Goal: Task Accomplishment & Management: Manage account settings

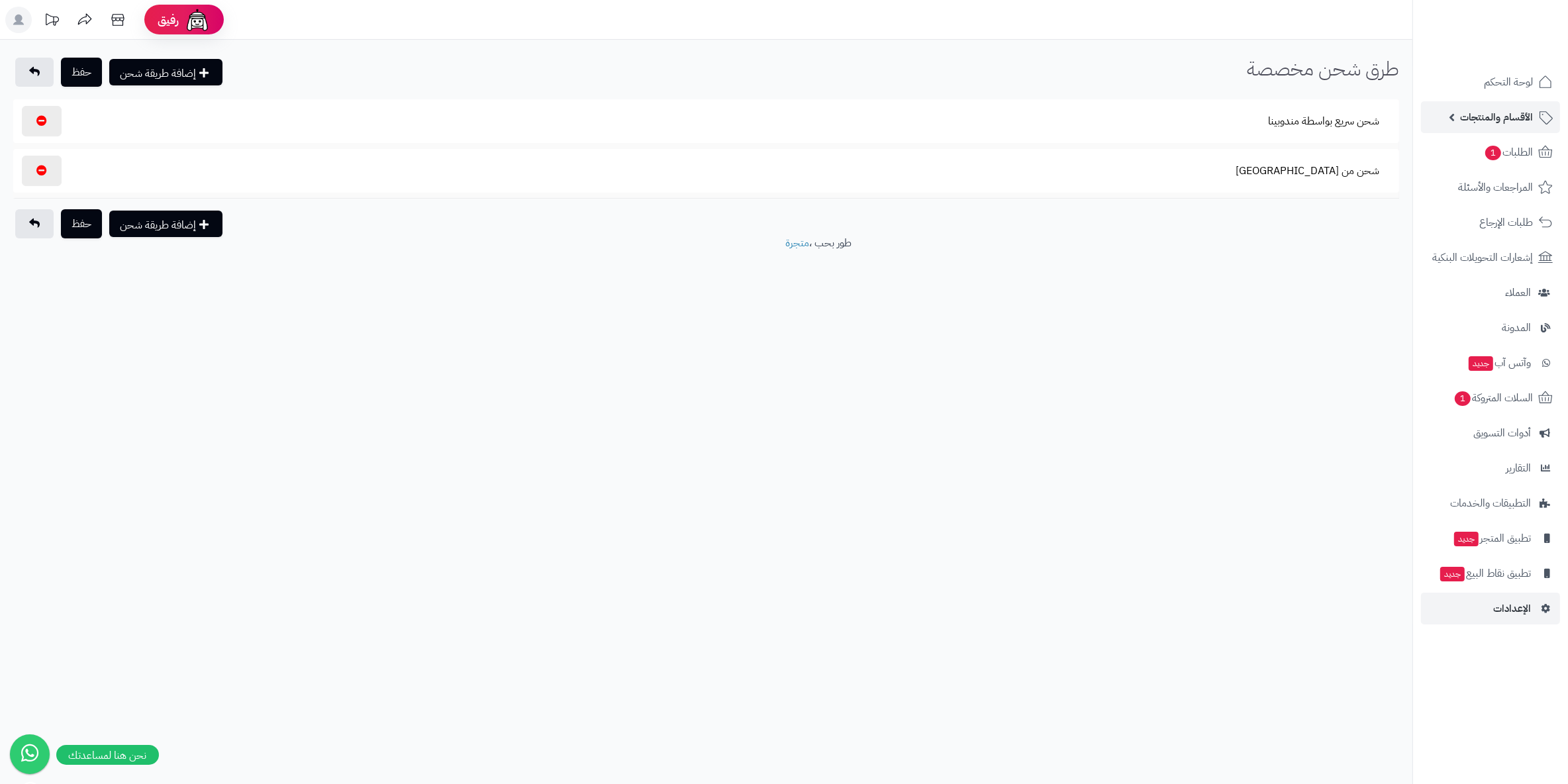
click at [1493, 116] on span "الأقسام والمنتجات" at bounding box center [1496, 118] width 73 height 19
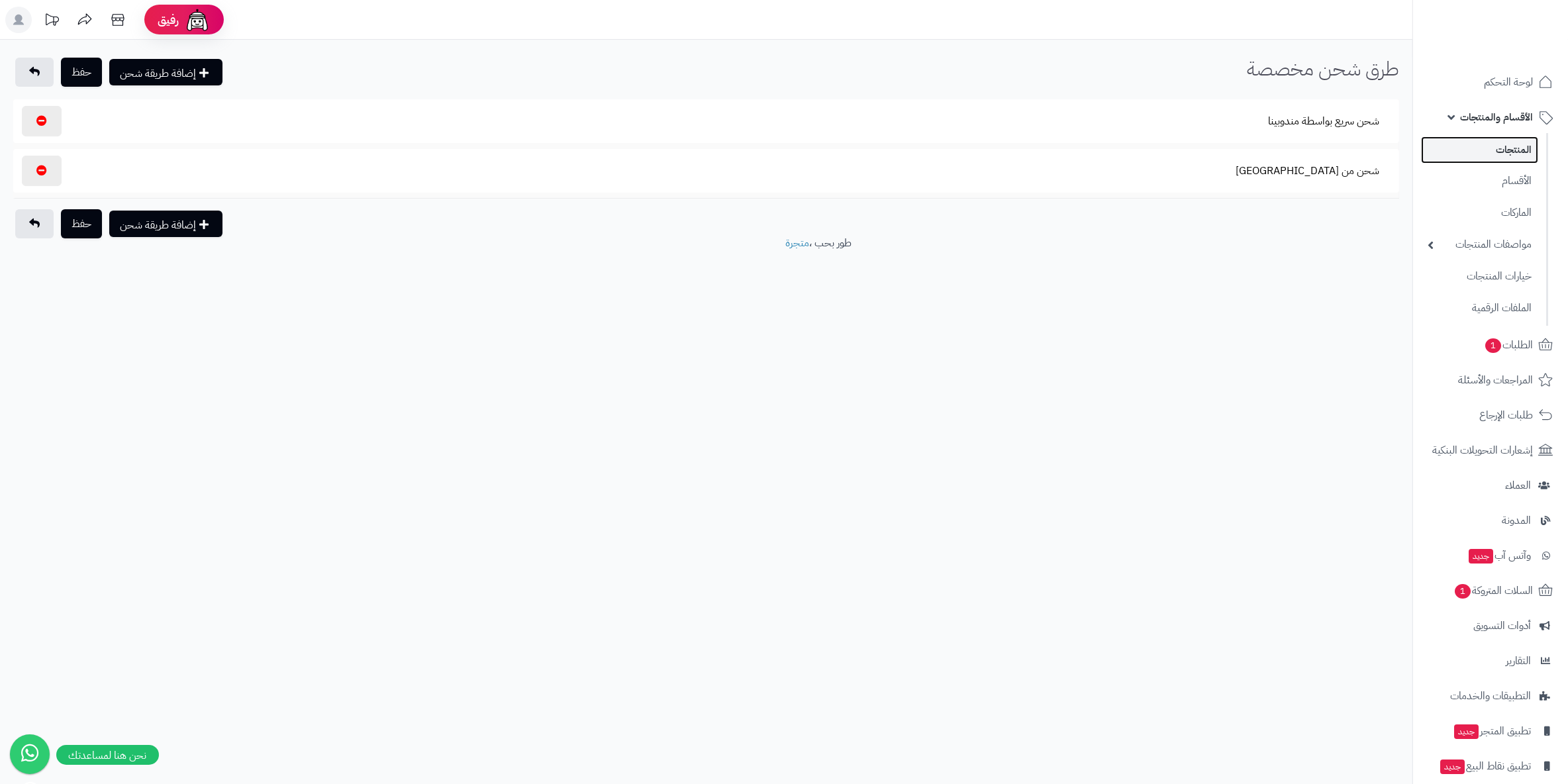
click at [1513, 151] on link "المنتجات" at bounding box center [1479, 150] width 118 height 27
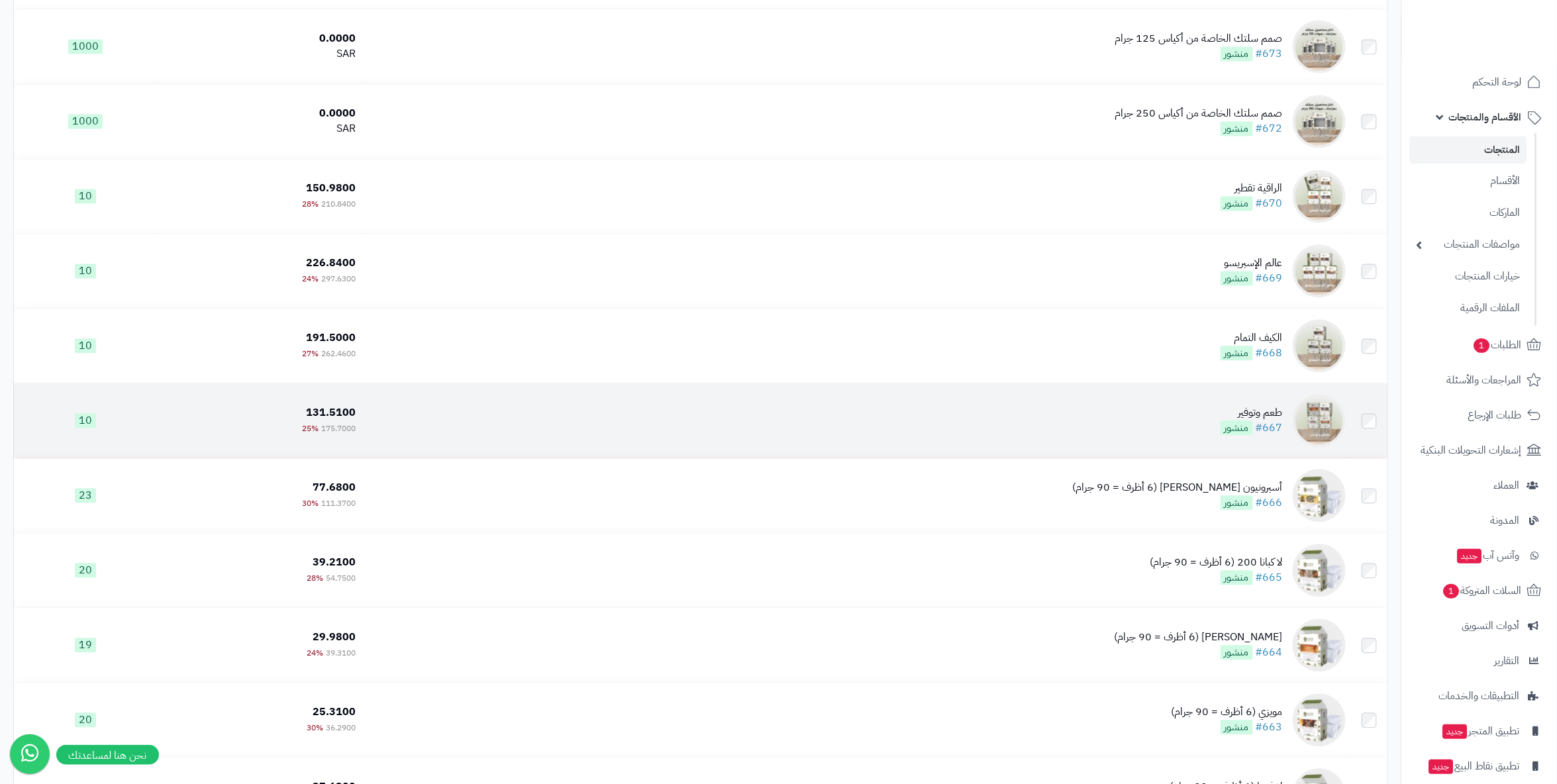
scroll to position [3972, 0]
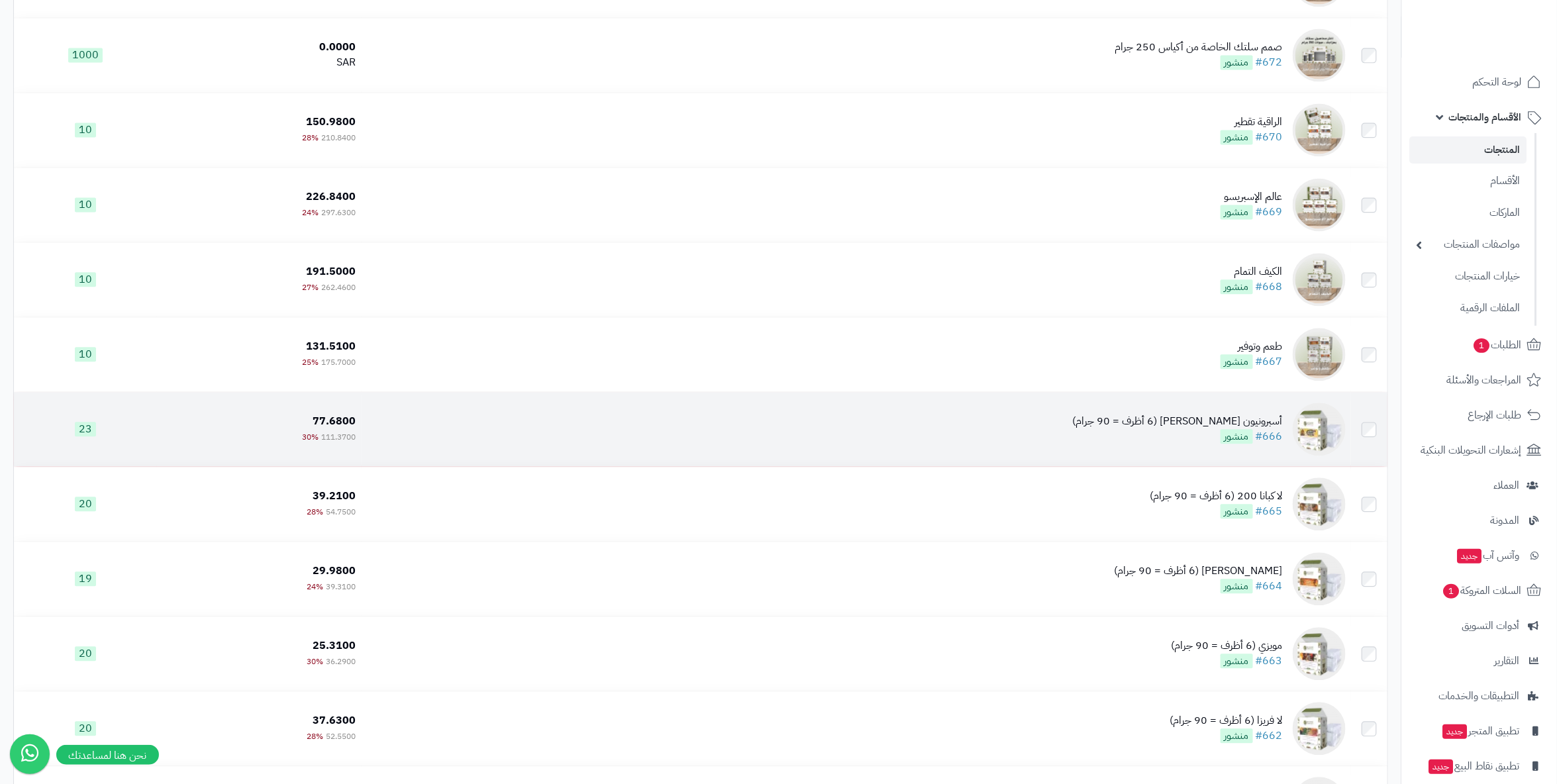
click at [1222, 425] on div "أسبرونيون [PERSON_NAME] (6 أظرف = 90 جرام)" at bounding box center [1178, 421] width 210 height 15
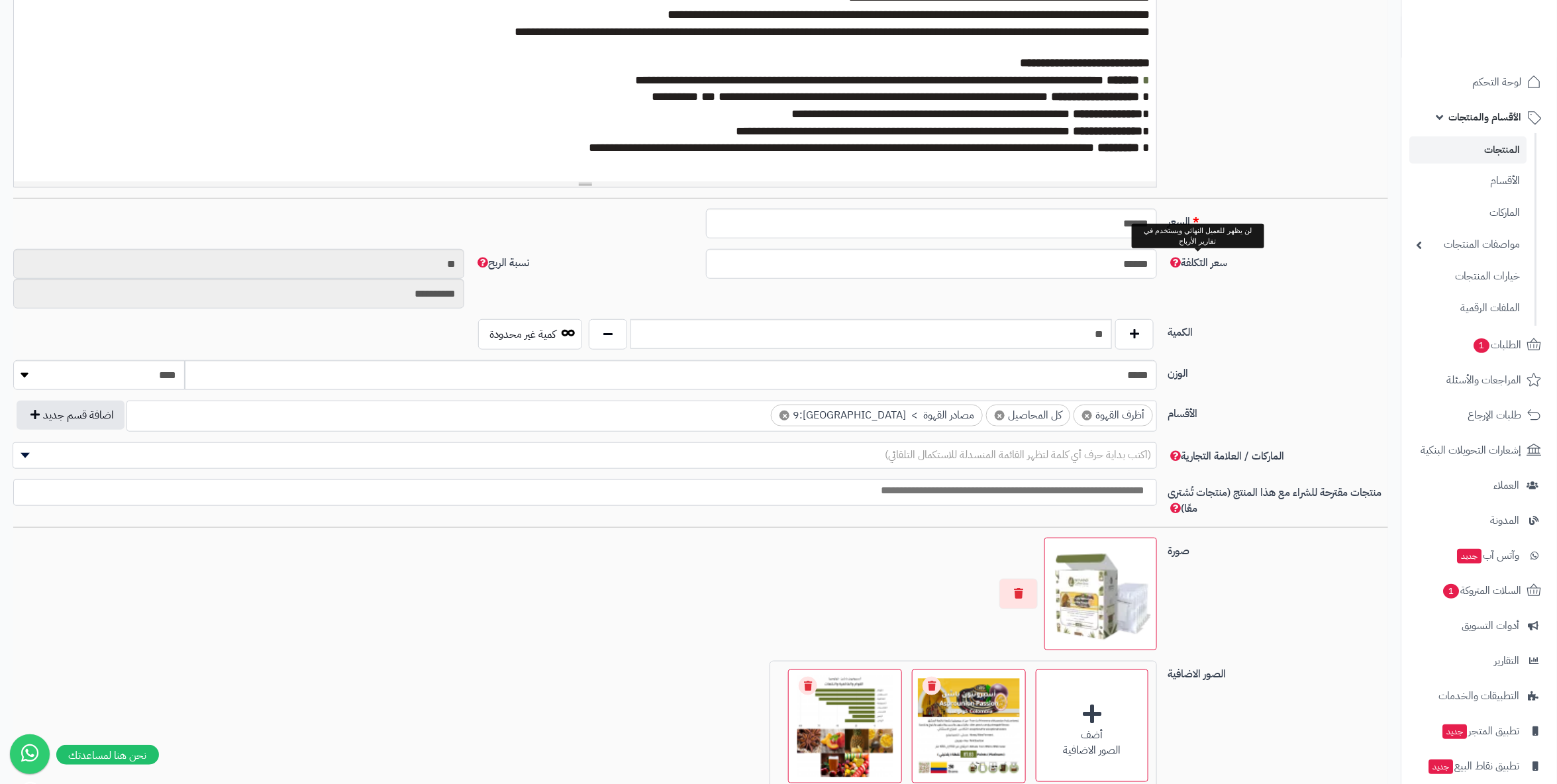
scroll to position [367, 0]
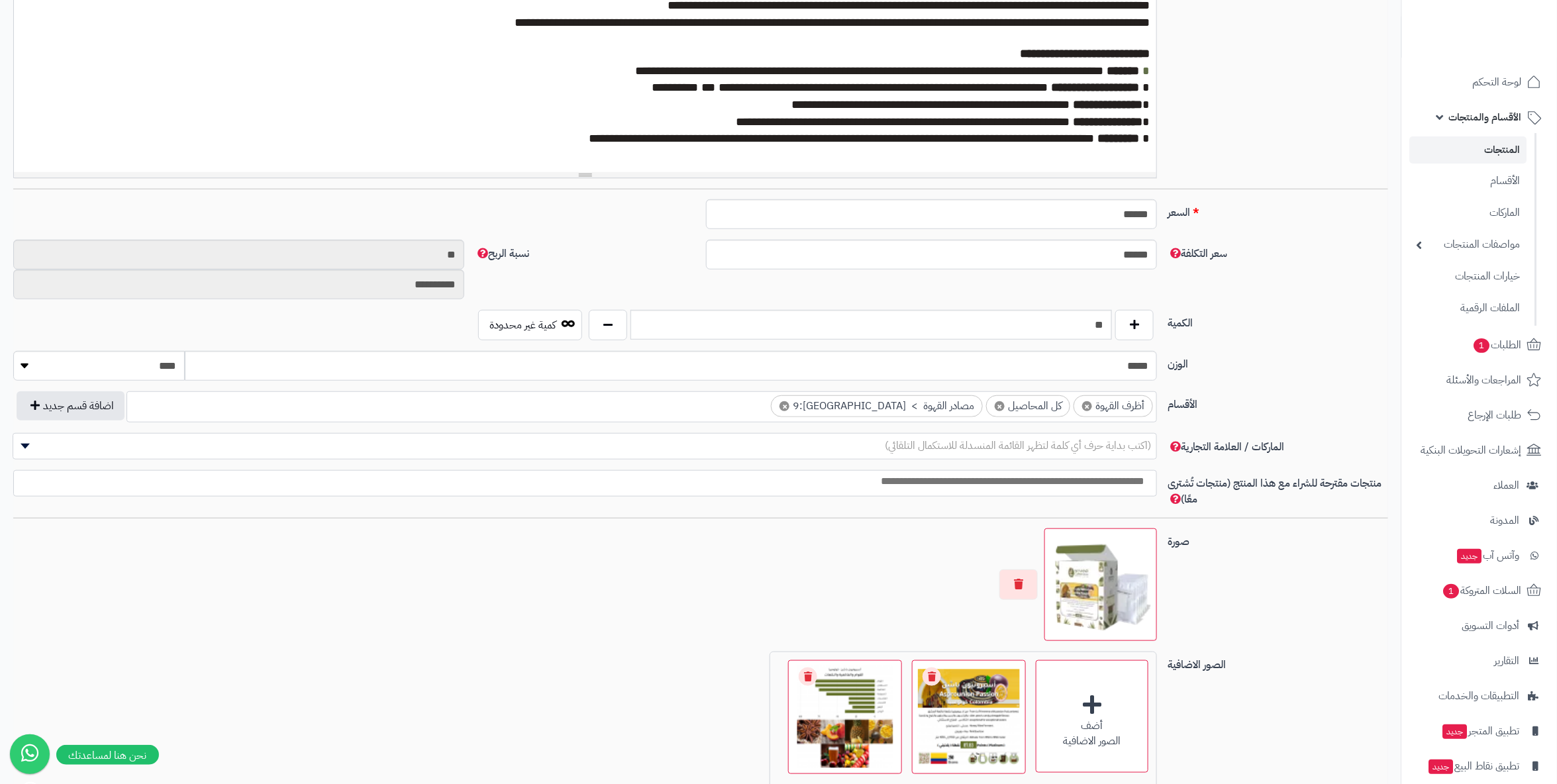
click at [999, 402] on span "×" at bounding box center [1000, 406] width 10 height 10
click at [1258, 322] on label "الكمية" at bounding box center [1278, 320] width 231 height 21
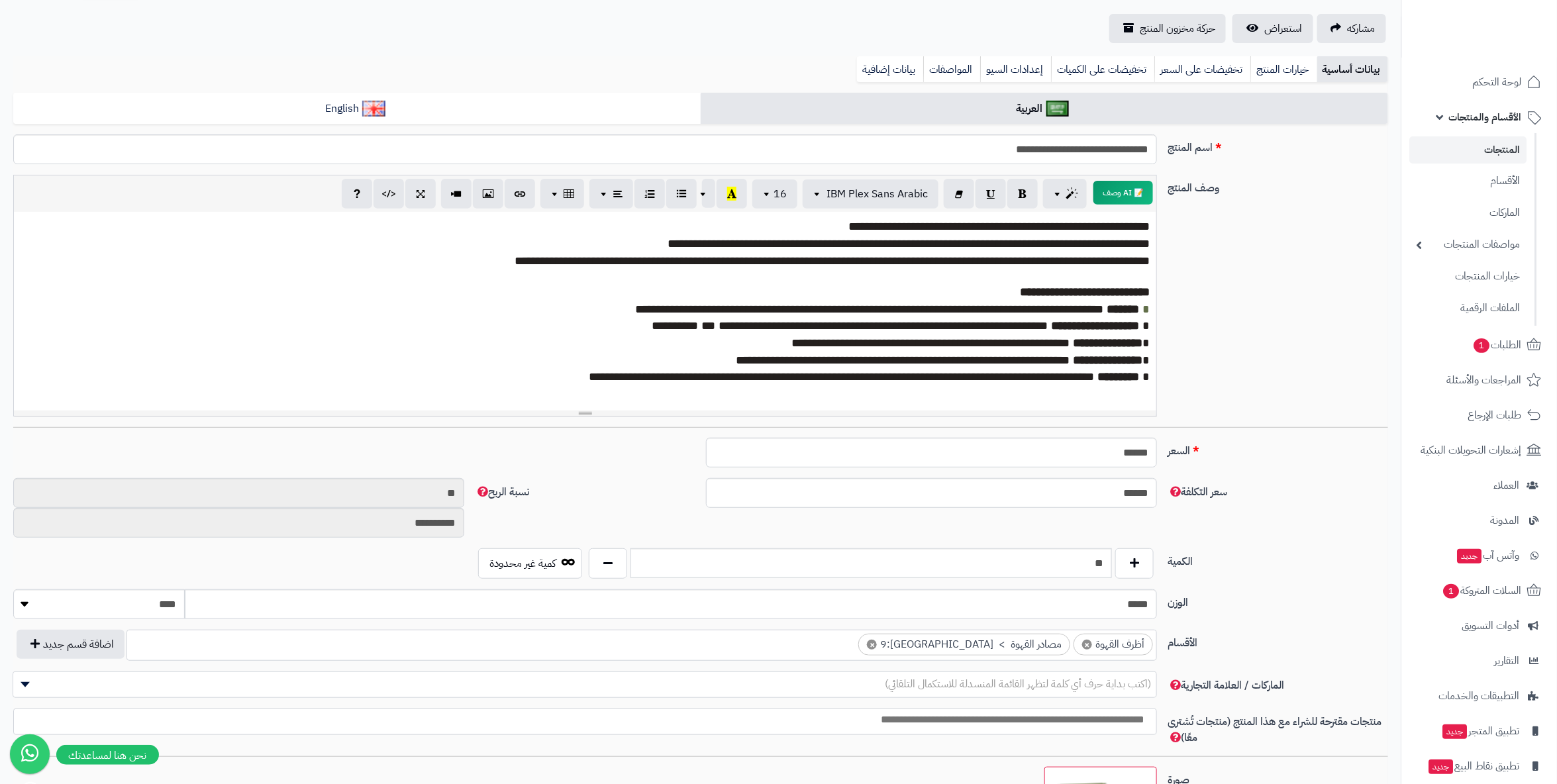
scroll to position [0, 0]
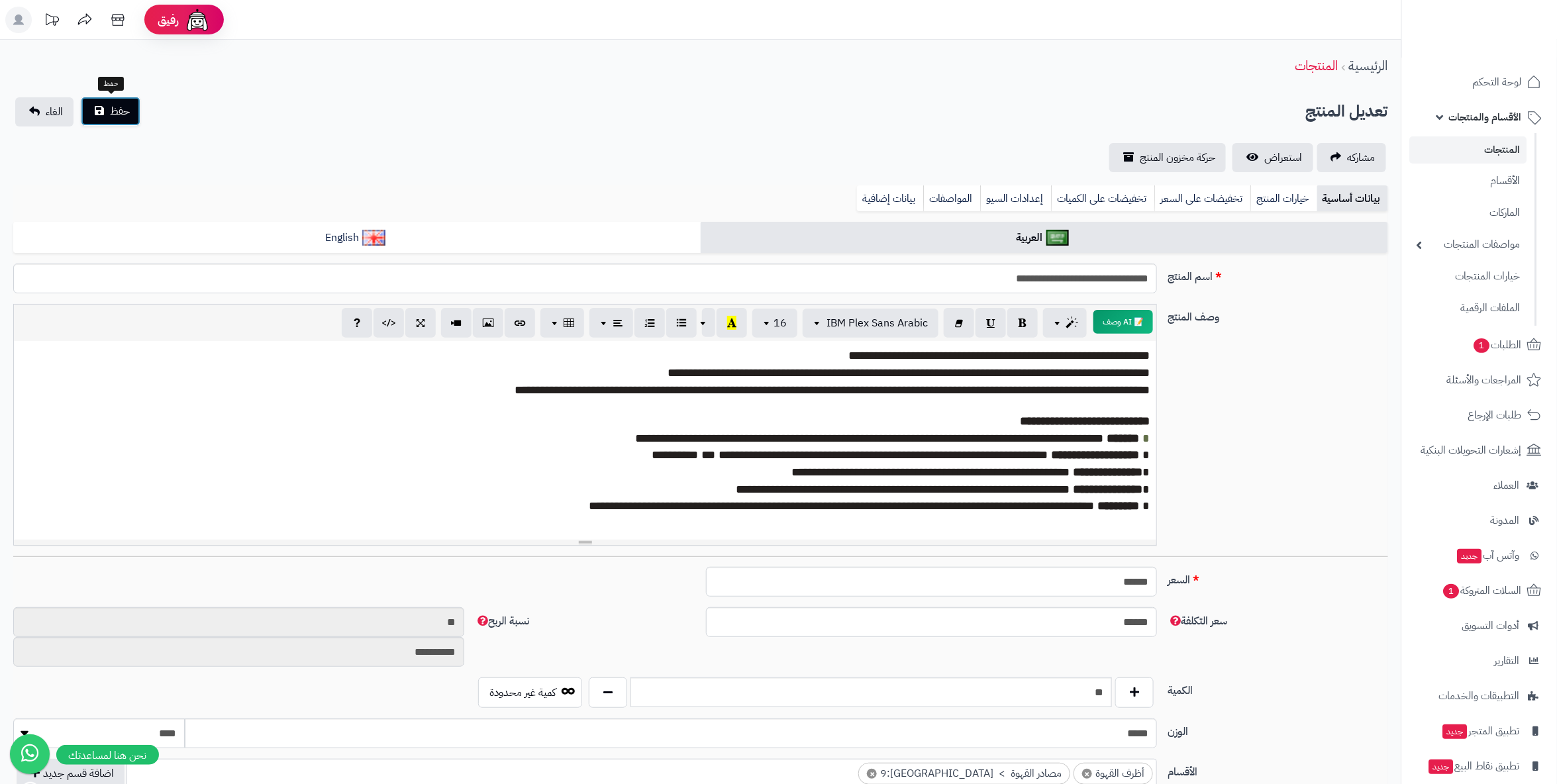
click at [128, 109] on span "حفظ" at bounding box center [119, 111] width 19 height 16
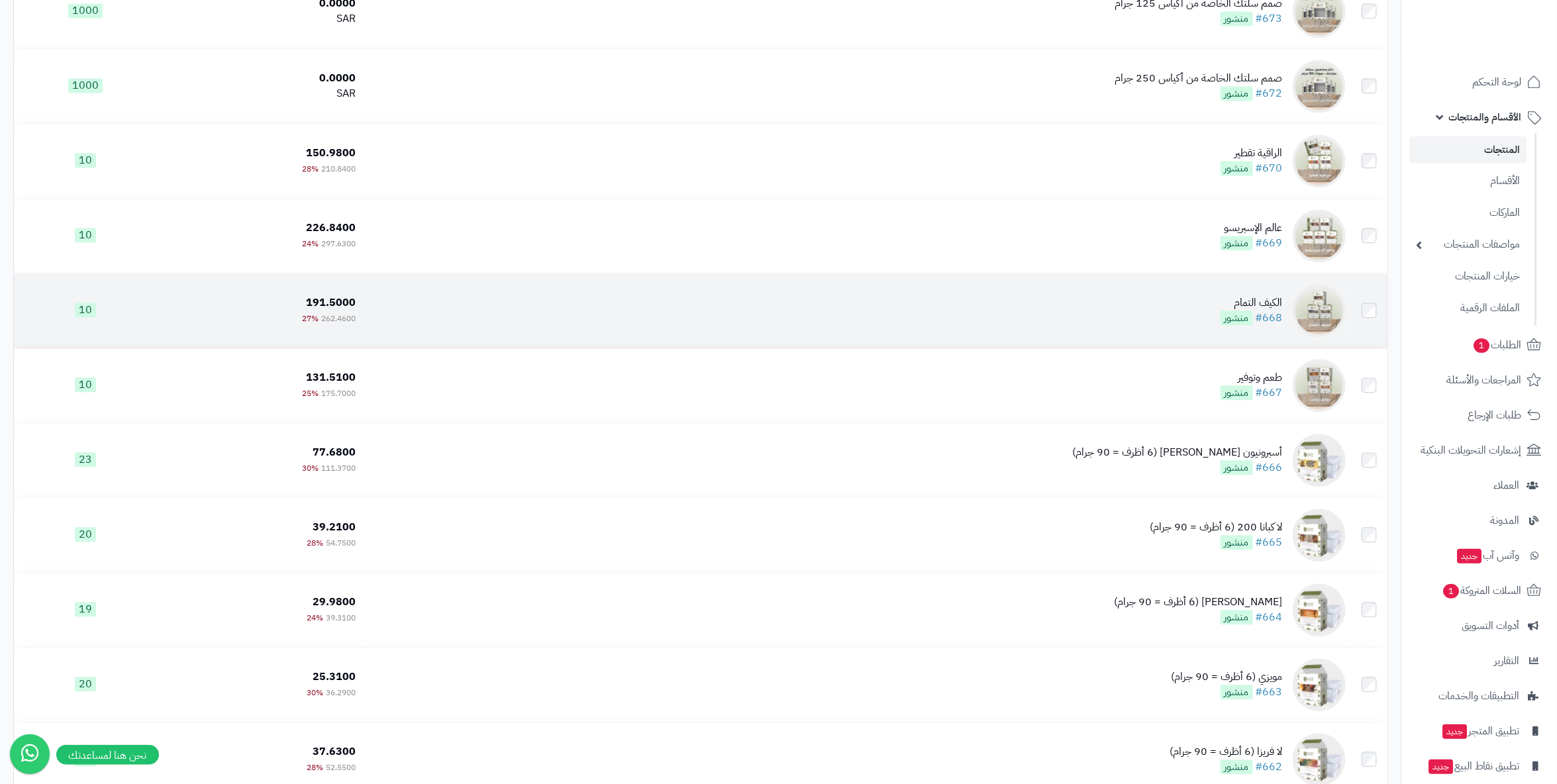
scroll to position [4120, 0]
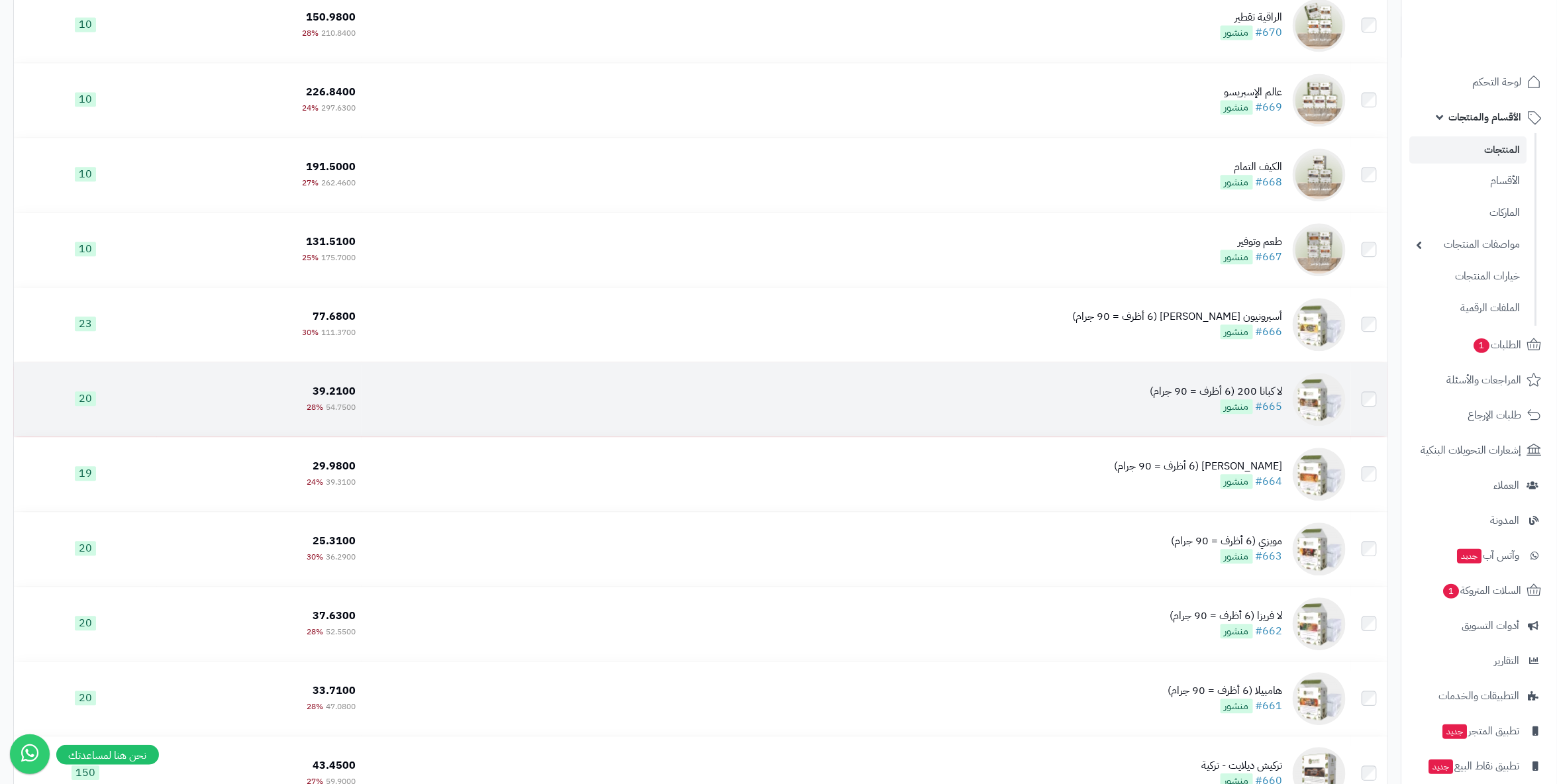
click at [1252, 390] on div "لا كبانا 200 (6 أظرف = 90 جرام)" at bounding box center [1217, 392] width 133 height 15
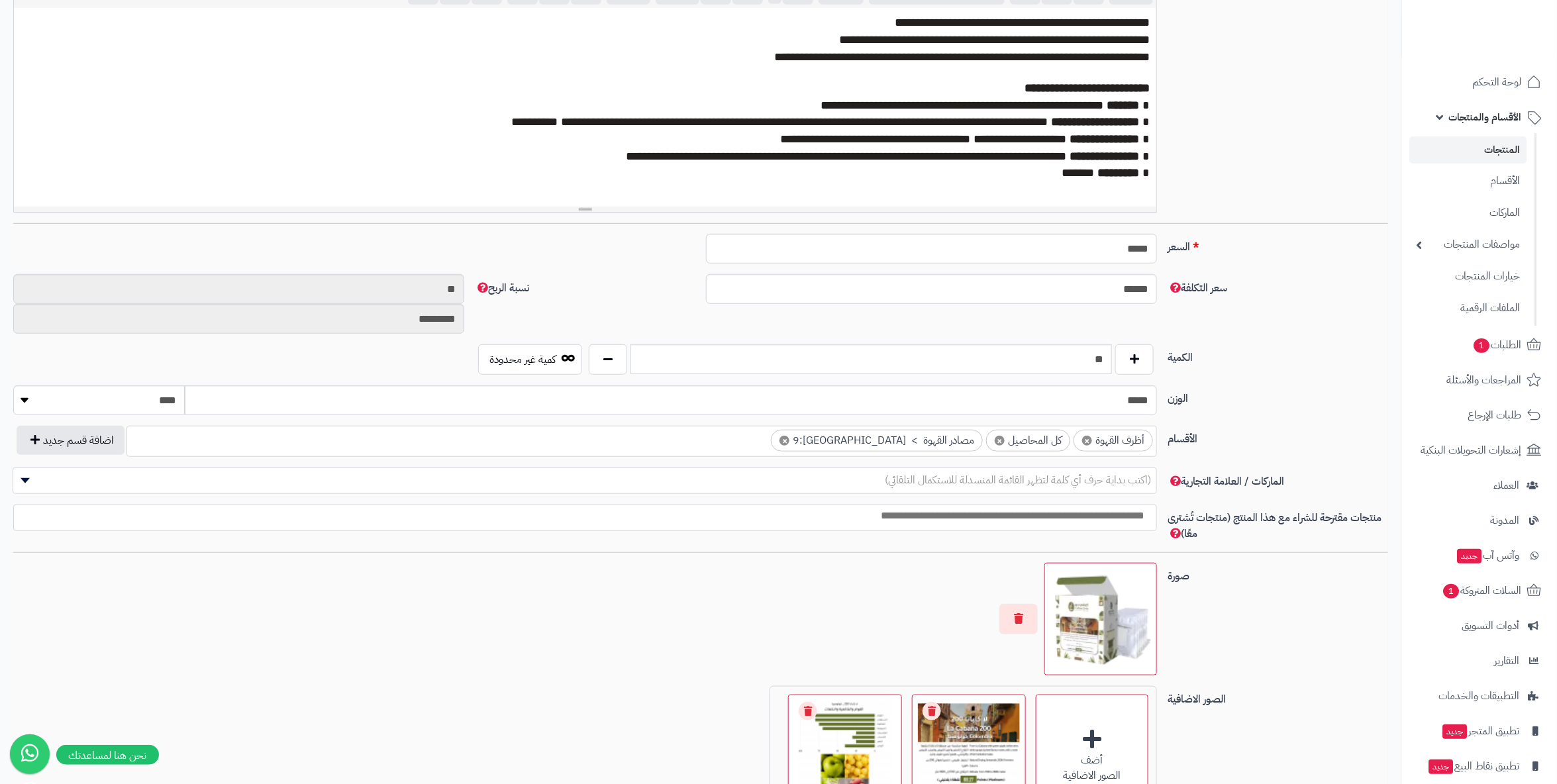
scroll to position [92, 0]
click at [1002, 436] on span "×" at bounding box center [1000, 441] width 10 height 10
click at [1271, 239] on label "السعر" at bounding box center [1278, 244] width 231 height 21
click at [1158, 239] on input "*****" at bounding box center [931, 248] width 451 height 30
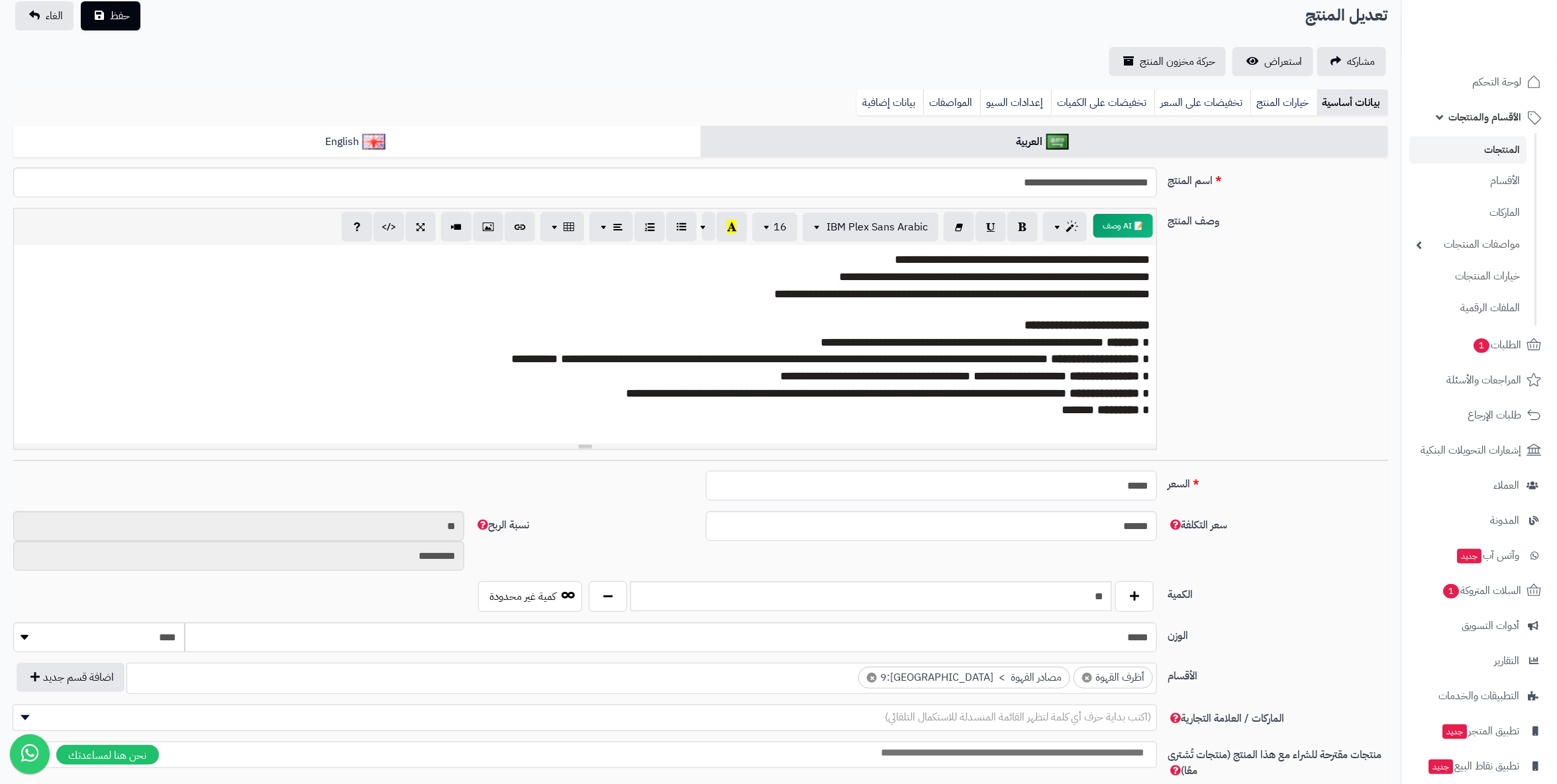
scroll to position [0, 0]
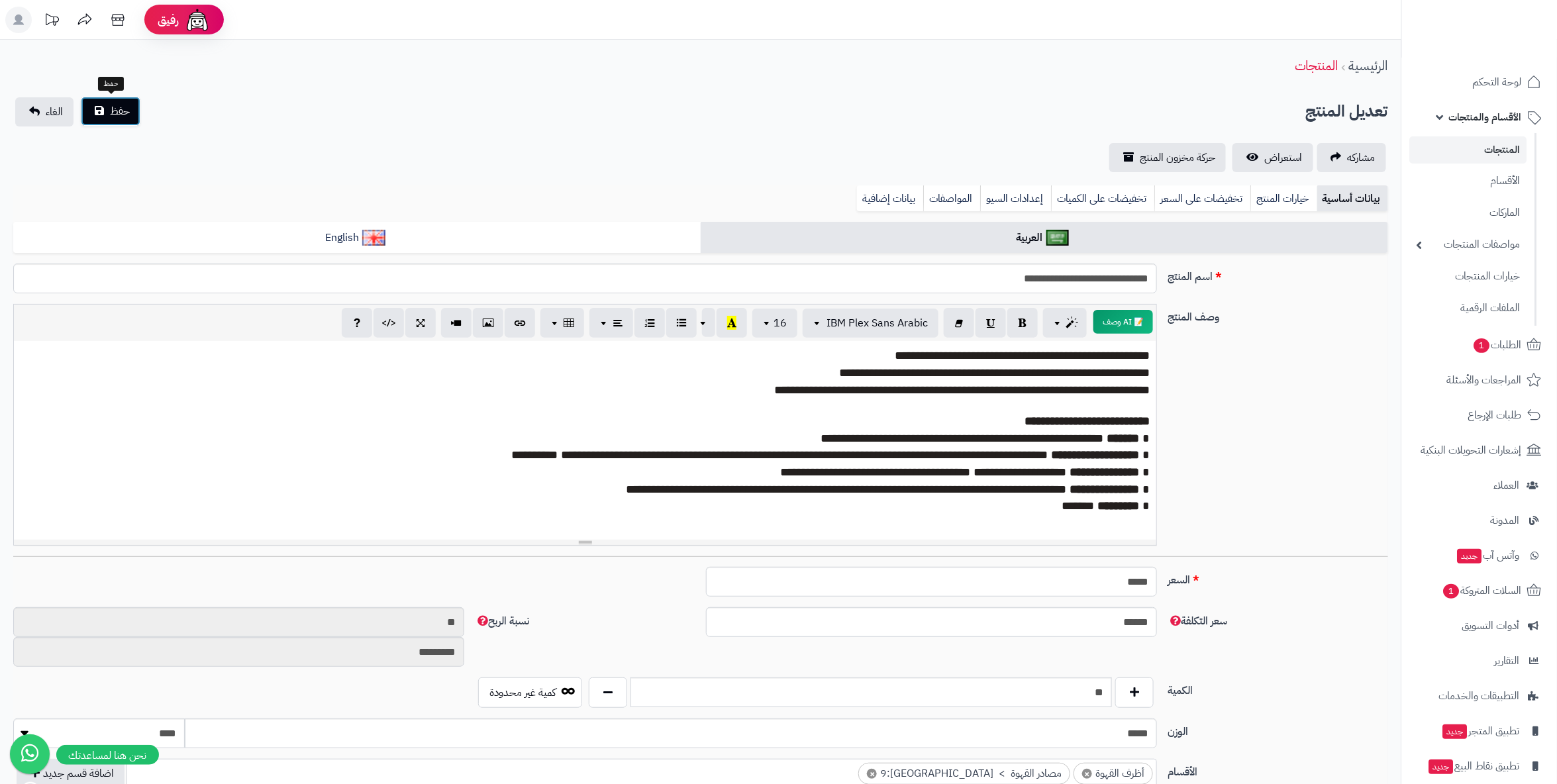
click at [129, 109] on button "حفظ" at bounding box center [111, 111] width 59 height 29
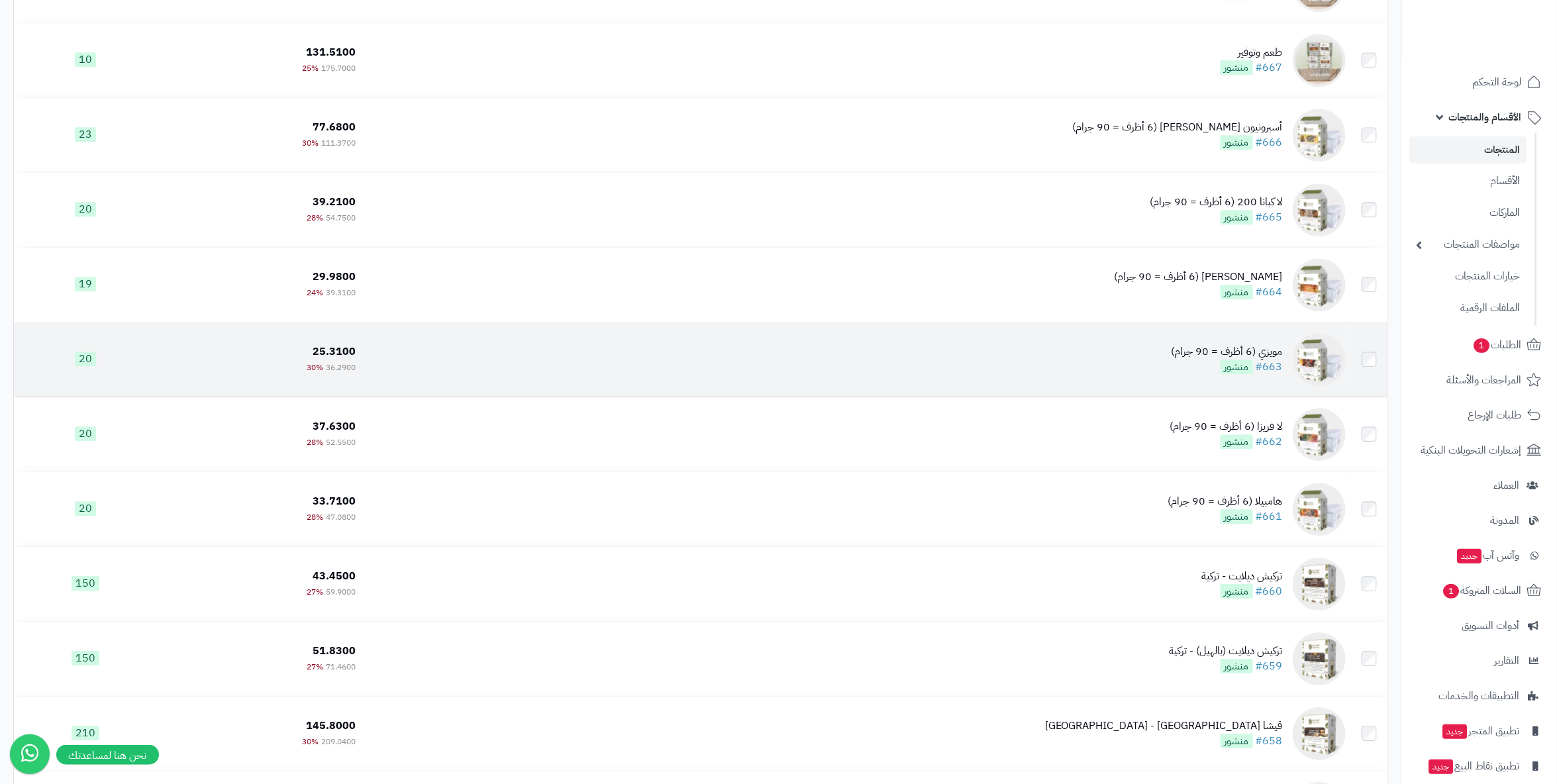
scroll to position [4339, 0]
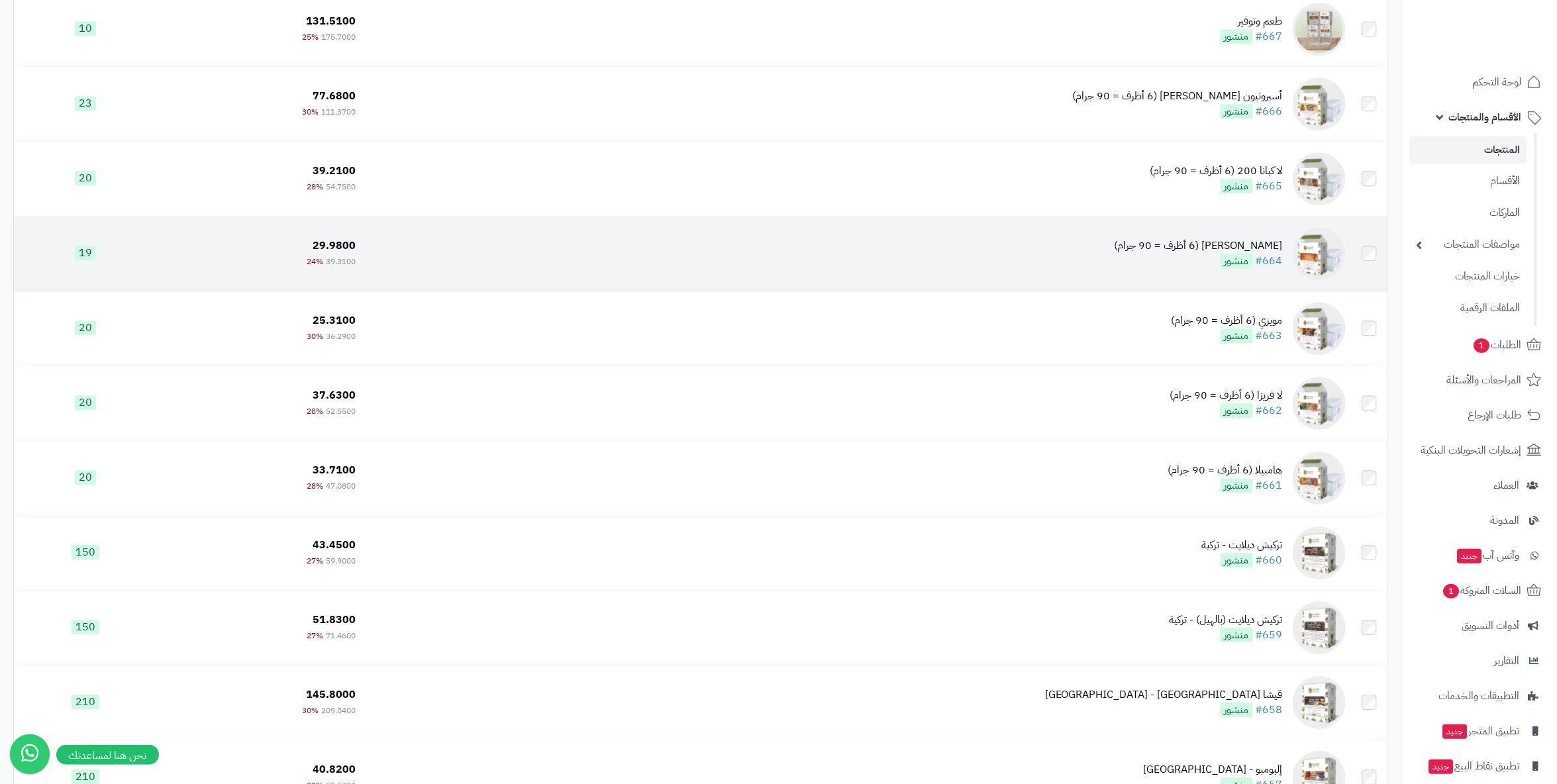
click at [1236, 244] on div "[PERSON_NAME] (6 أظرف = 90 جرام)" at bounding box center [1198, 246] width 168 height 15
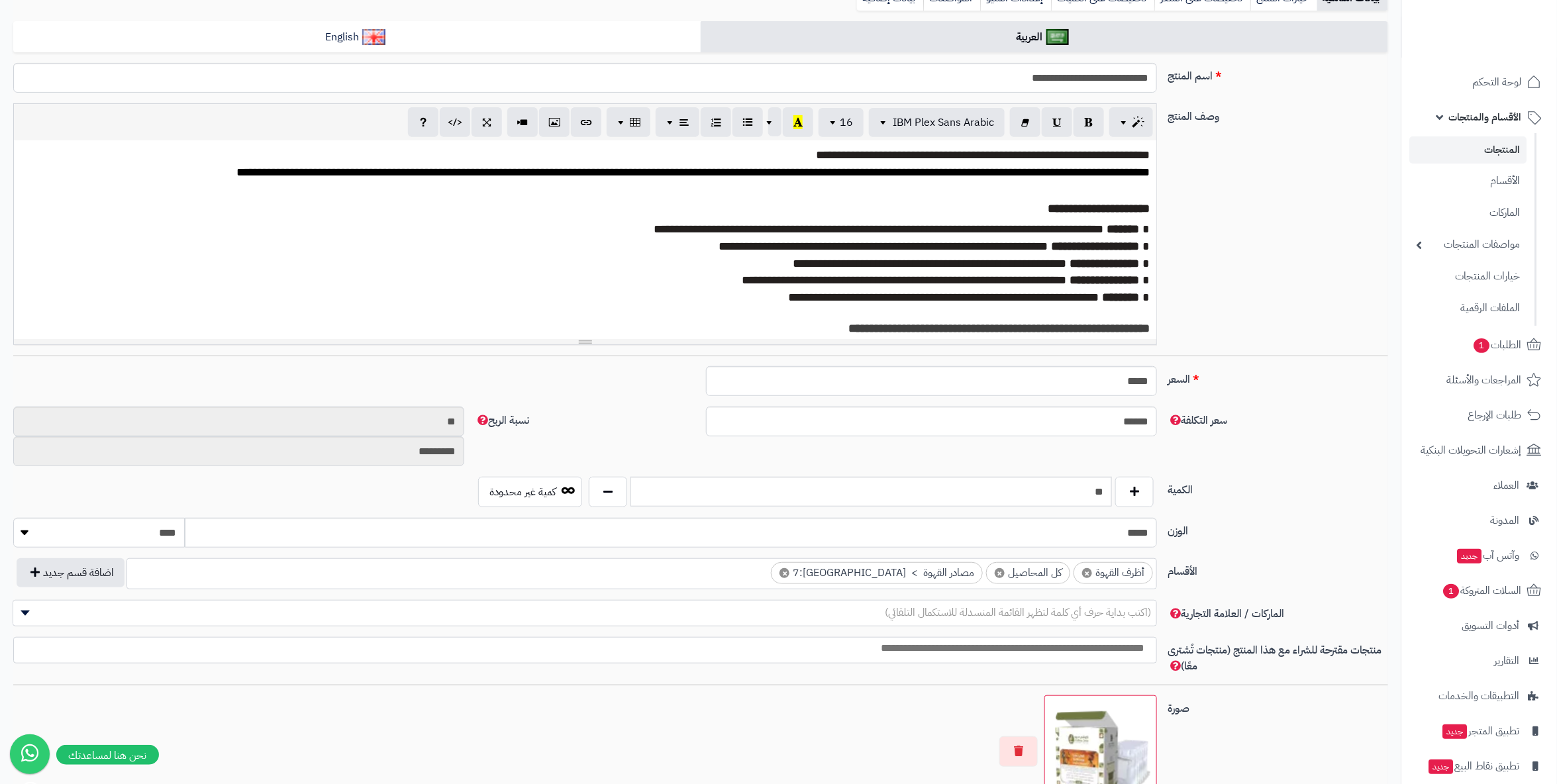
scroll to position [221, 0]
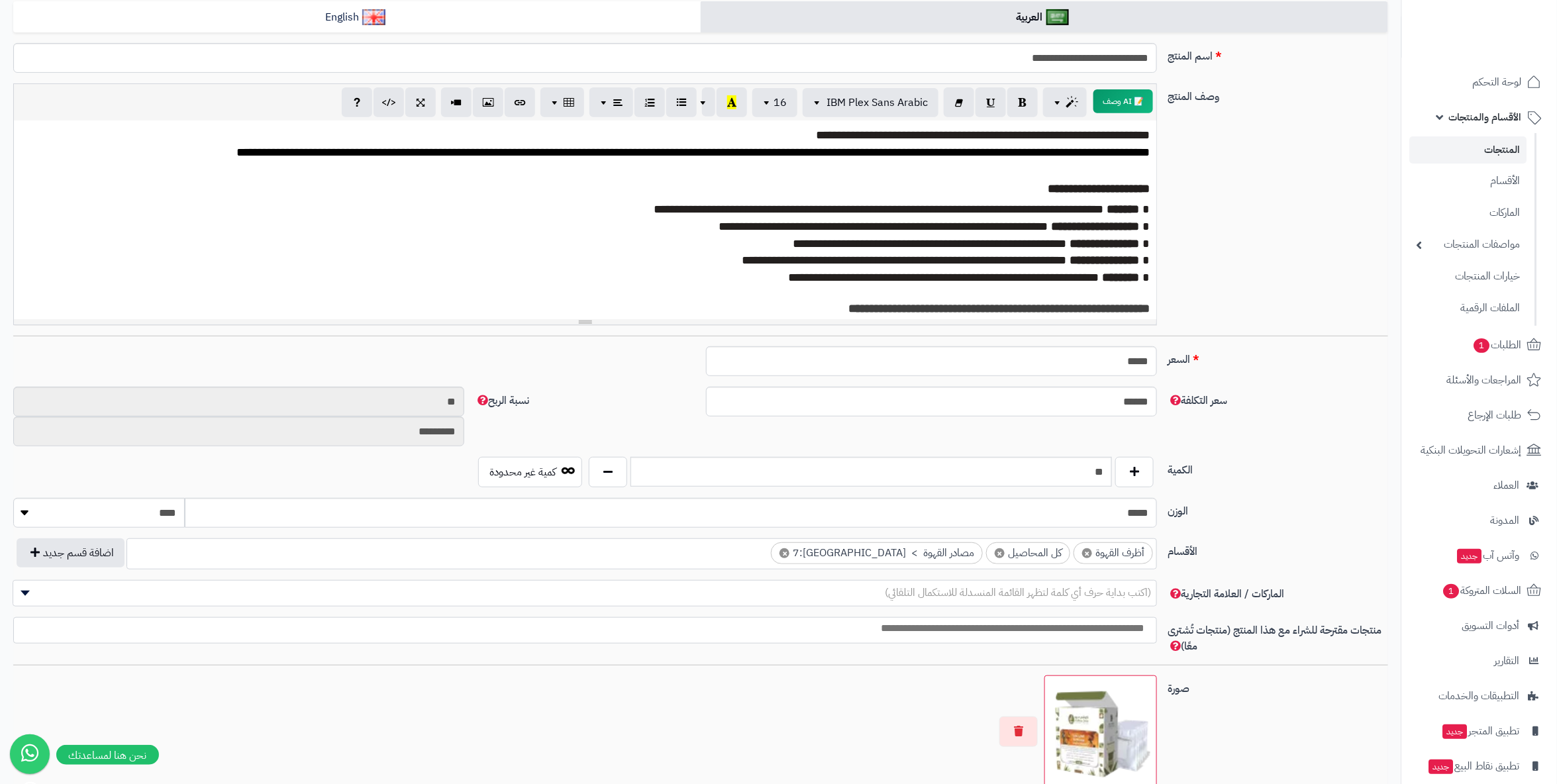
click at [999, 549] on span "×" at bounding box center [1000, 553] width 10 height 10
click at [1283, 224] on div "**********" at bounding box center [701, 210] width 1386 height 252
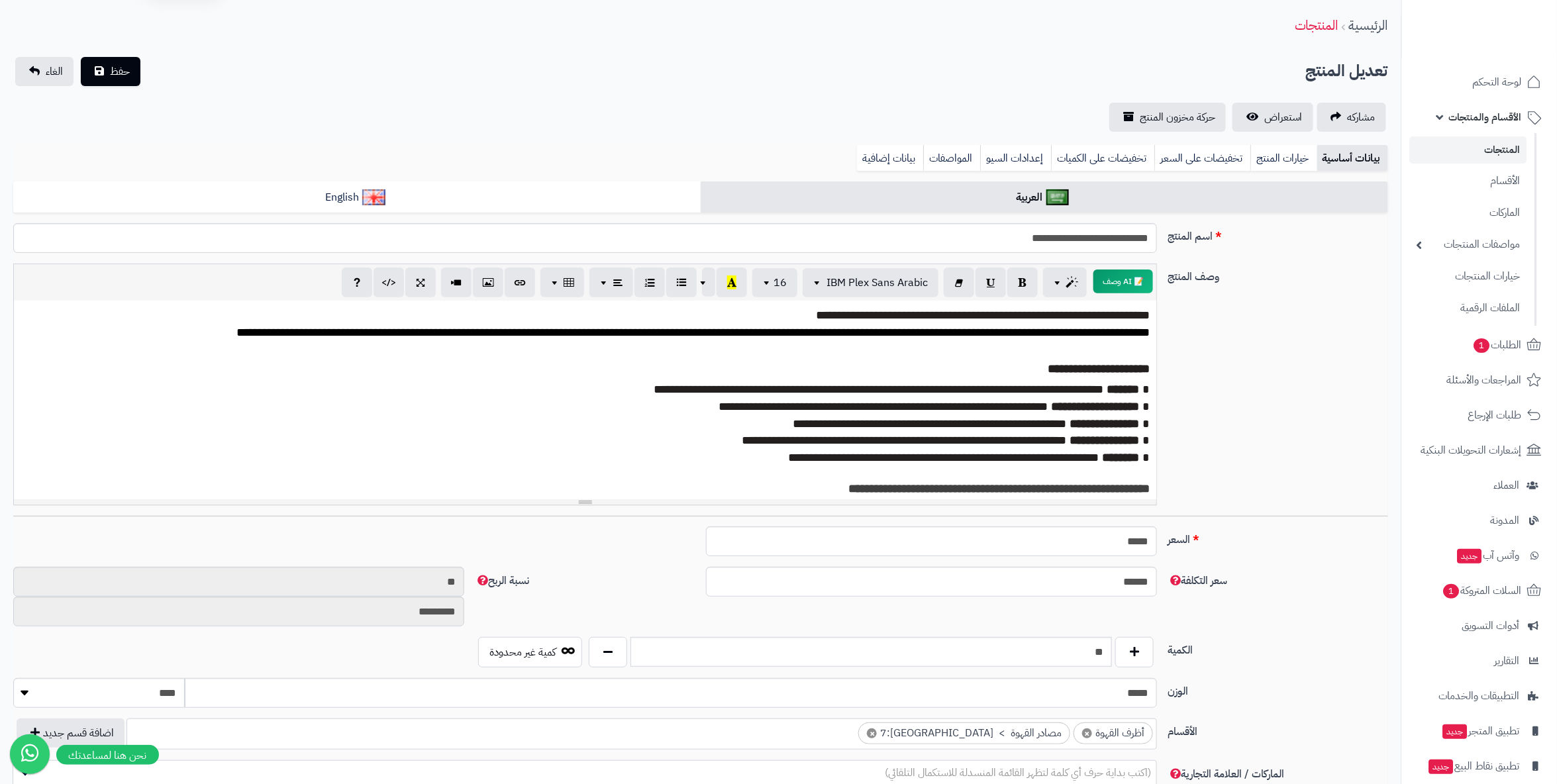
scroll to position [0, 0]
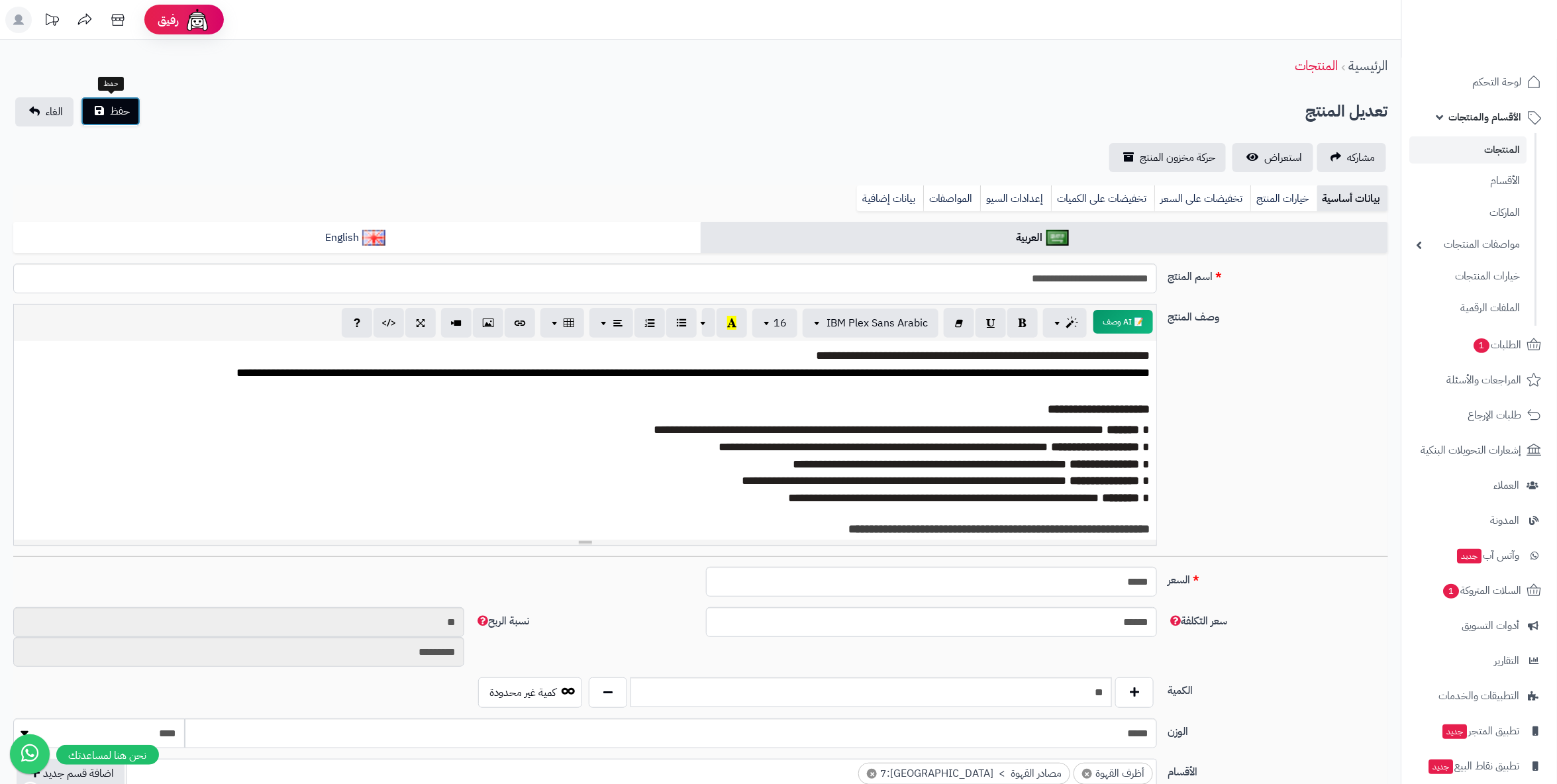
click at [127, 111] on span "حفظ" at bounding box center [119, 111] width 19 height 16
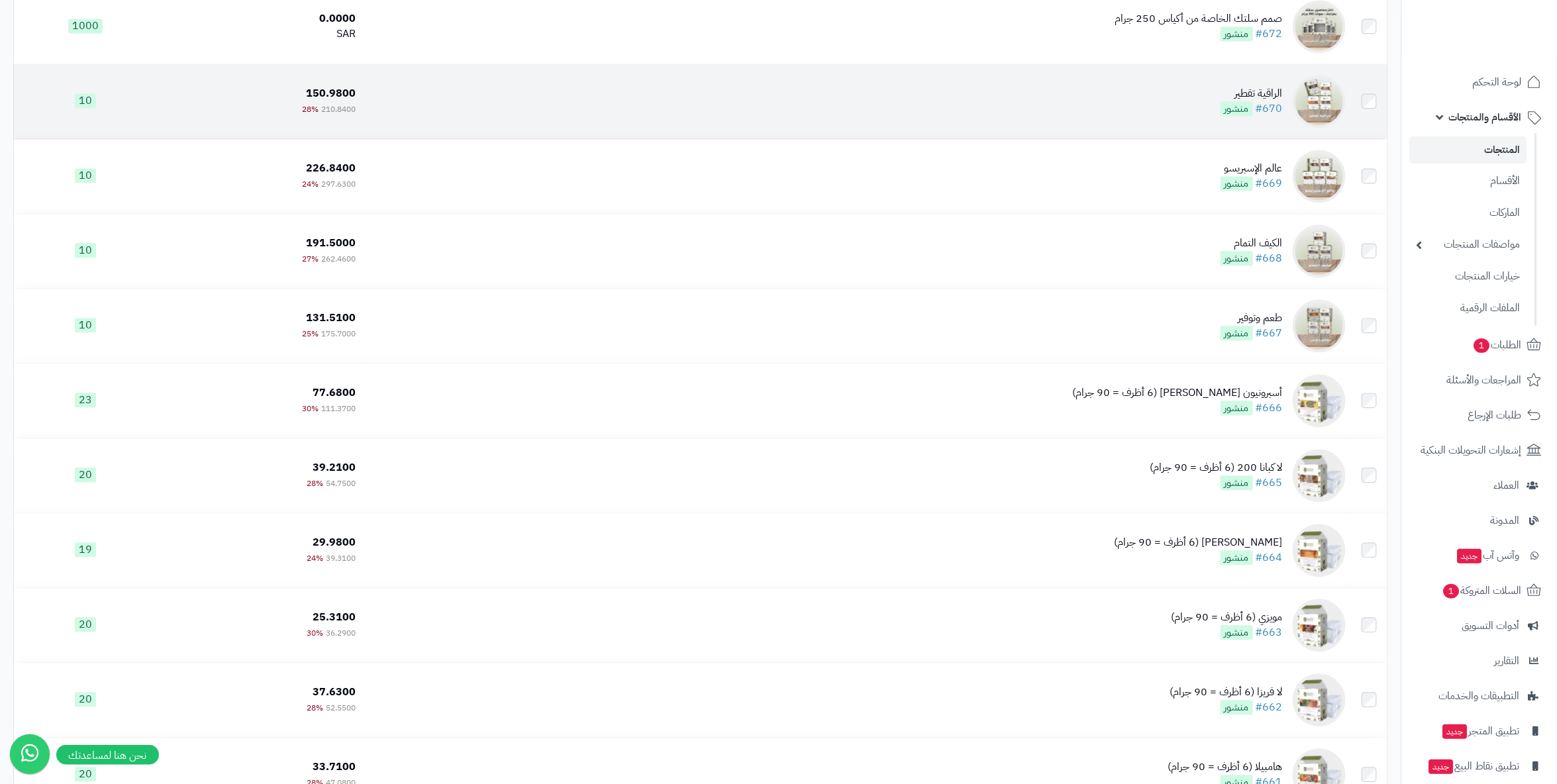
scroll to position [4120, 0]
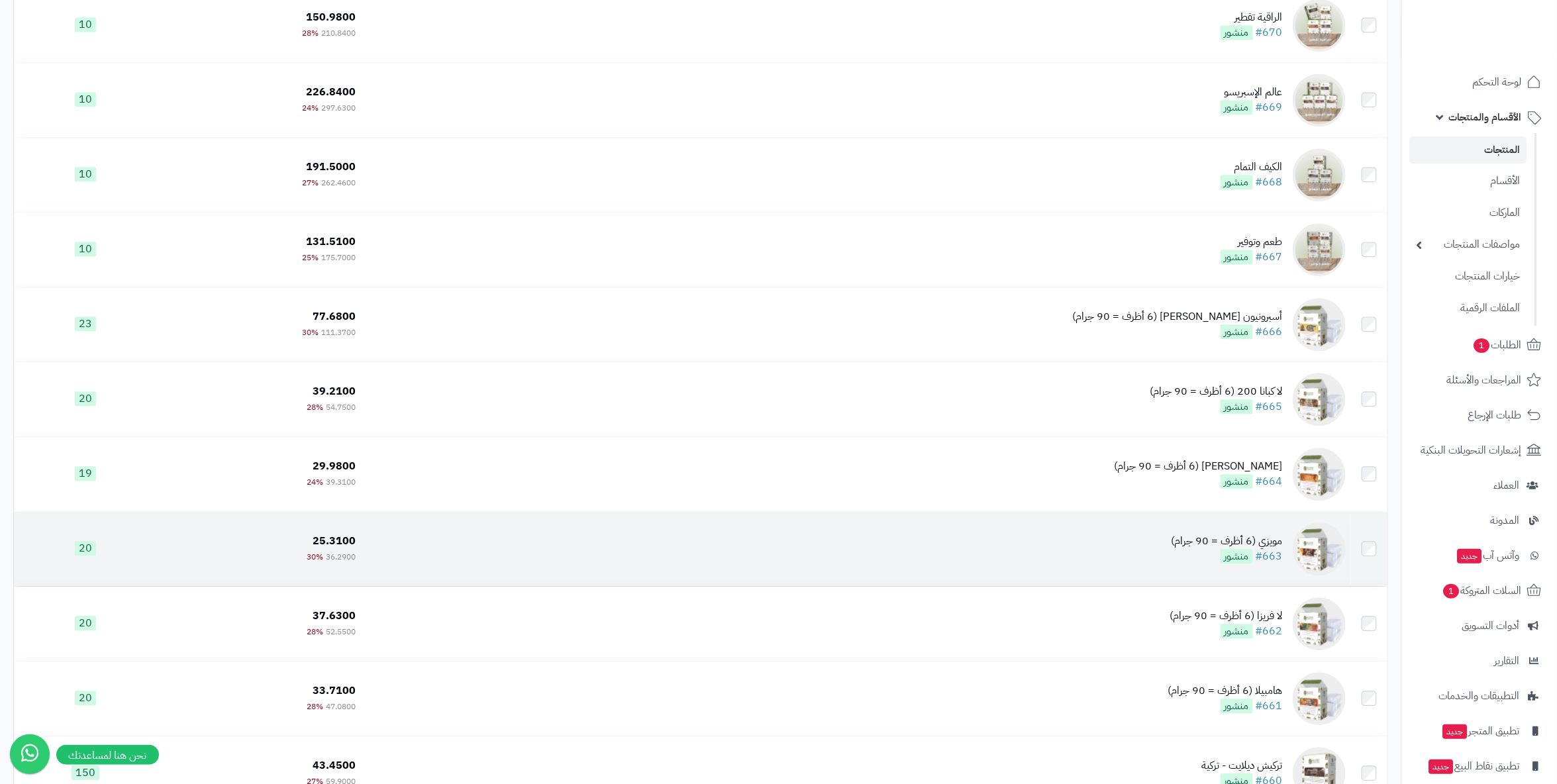
click at [1252, 546] on div "مويزي (6 أظرف = 90 جرام)" at bounding box center [1228, 541] width 112 height 15
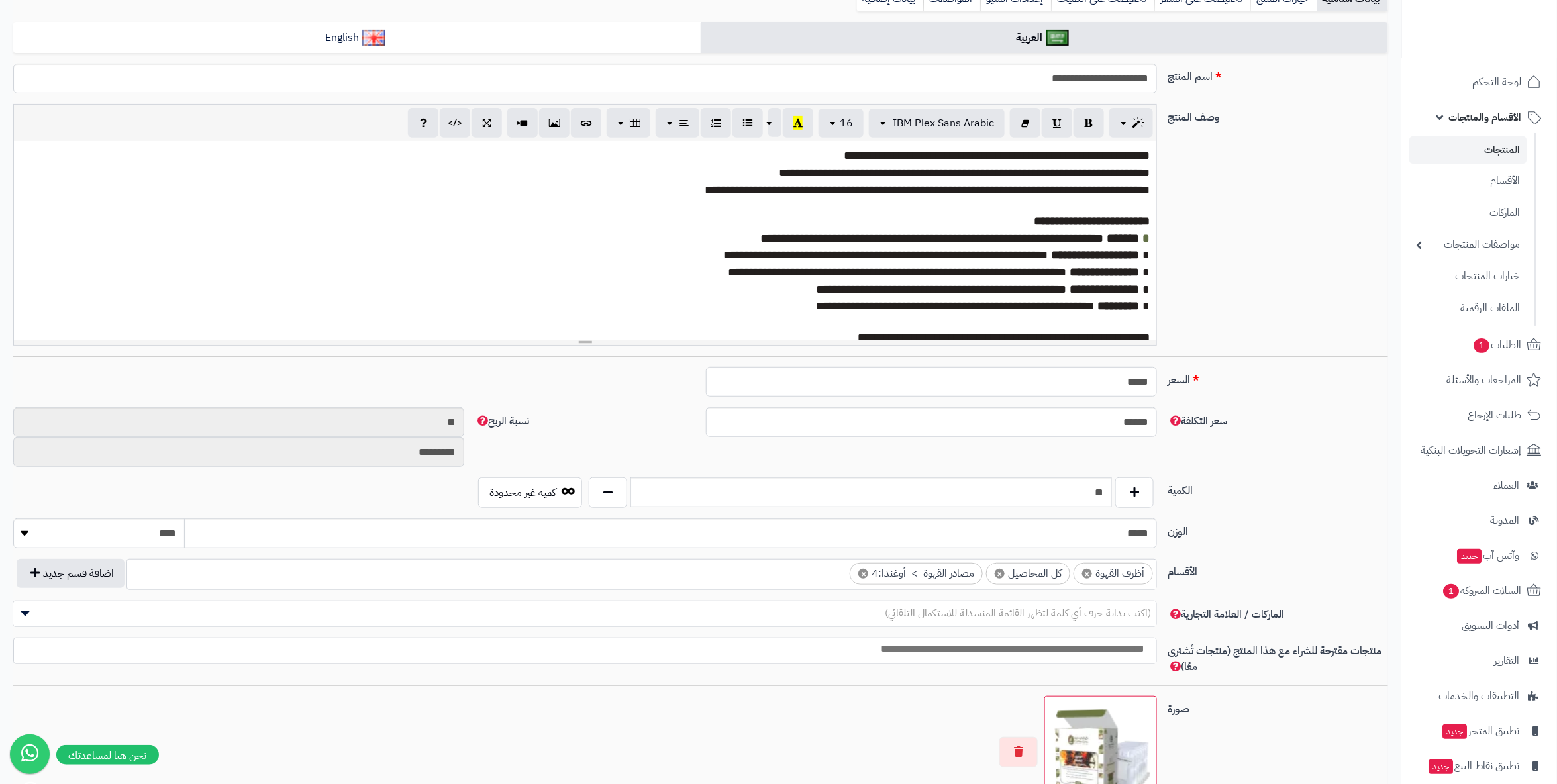
scroll to position [221, 0]
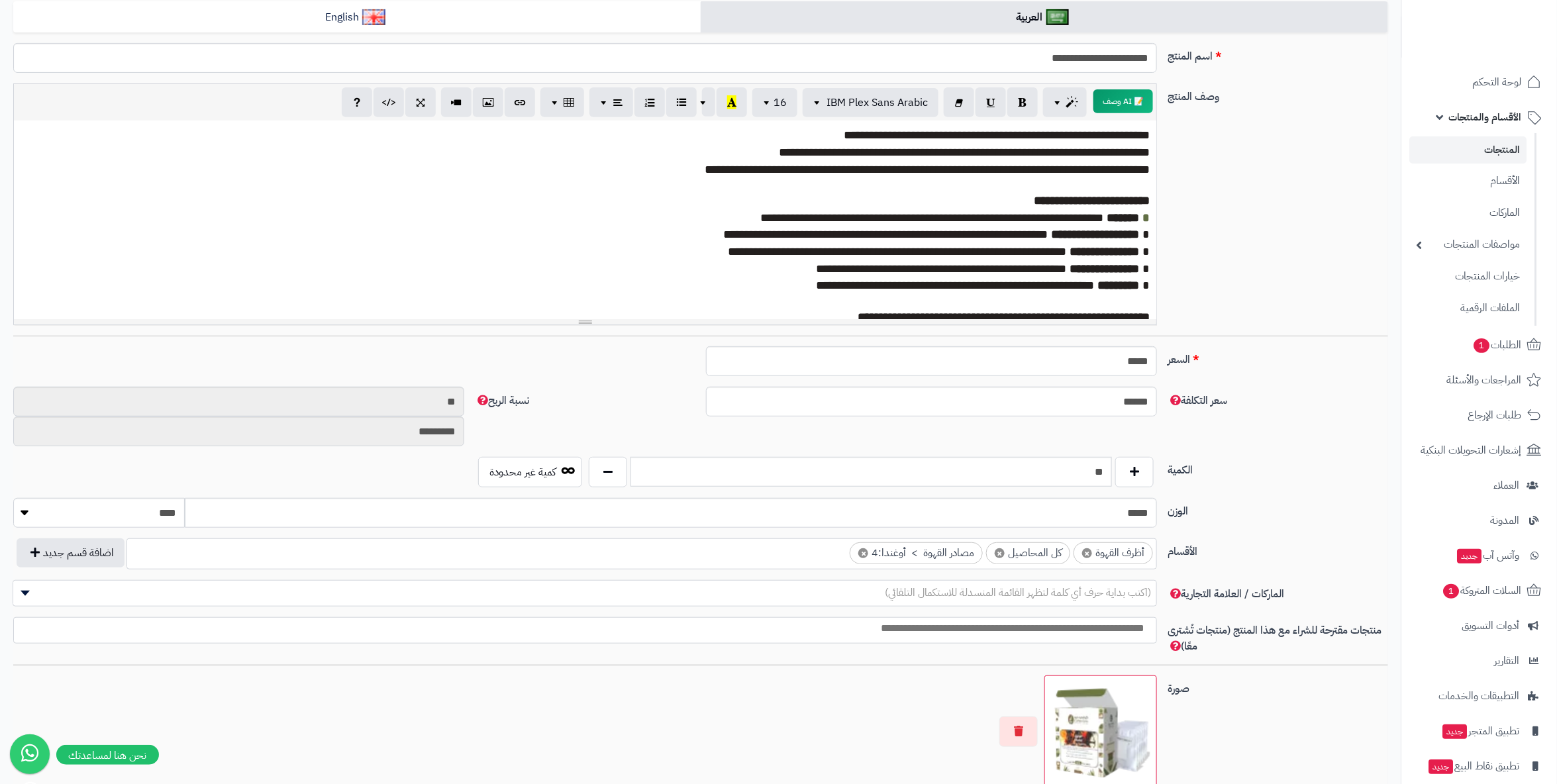
click at [1000, 551] on span "×" at bounding box center [1000, 553] width 10 height 10
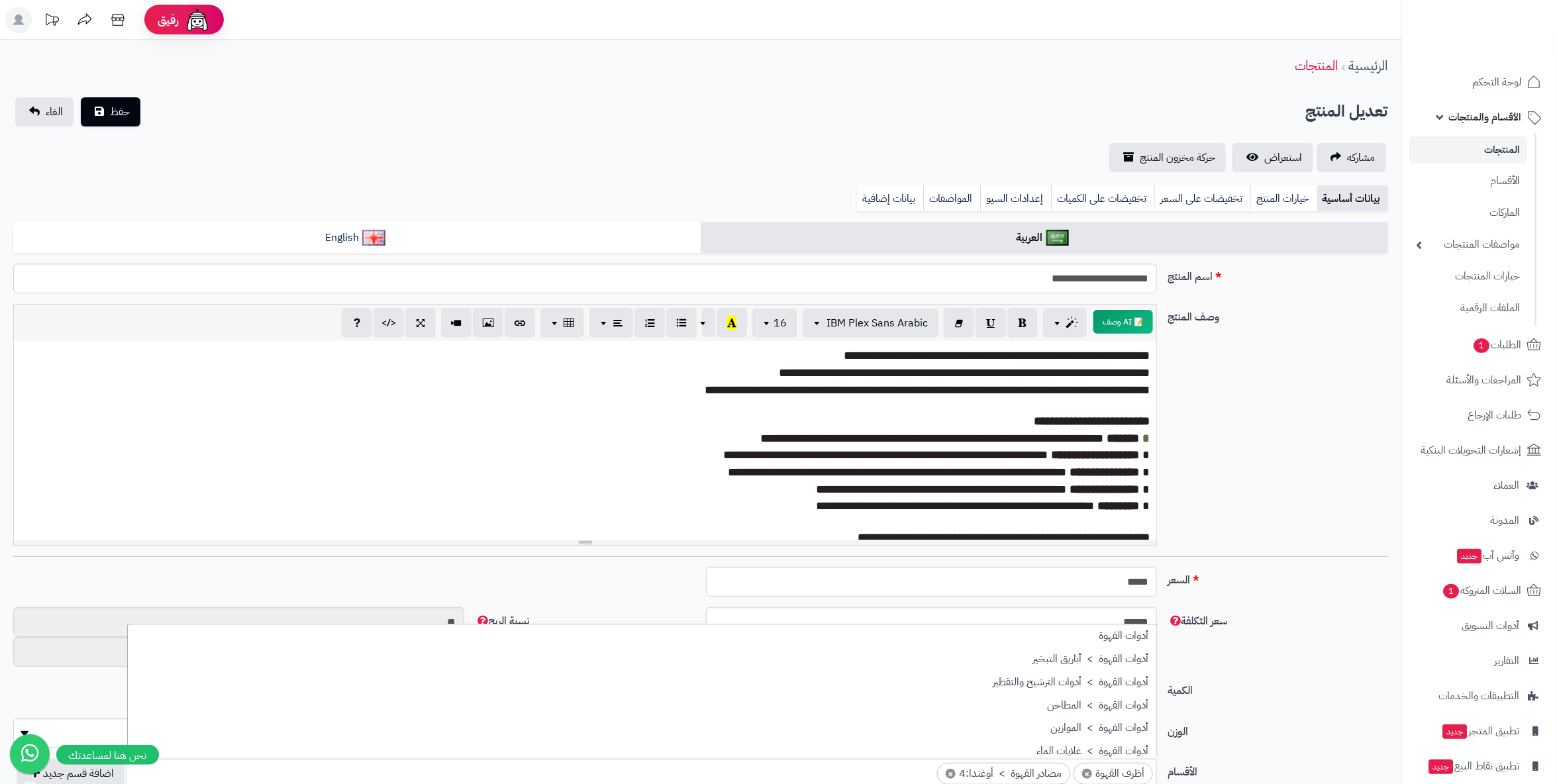
scroll to position [2, 0]
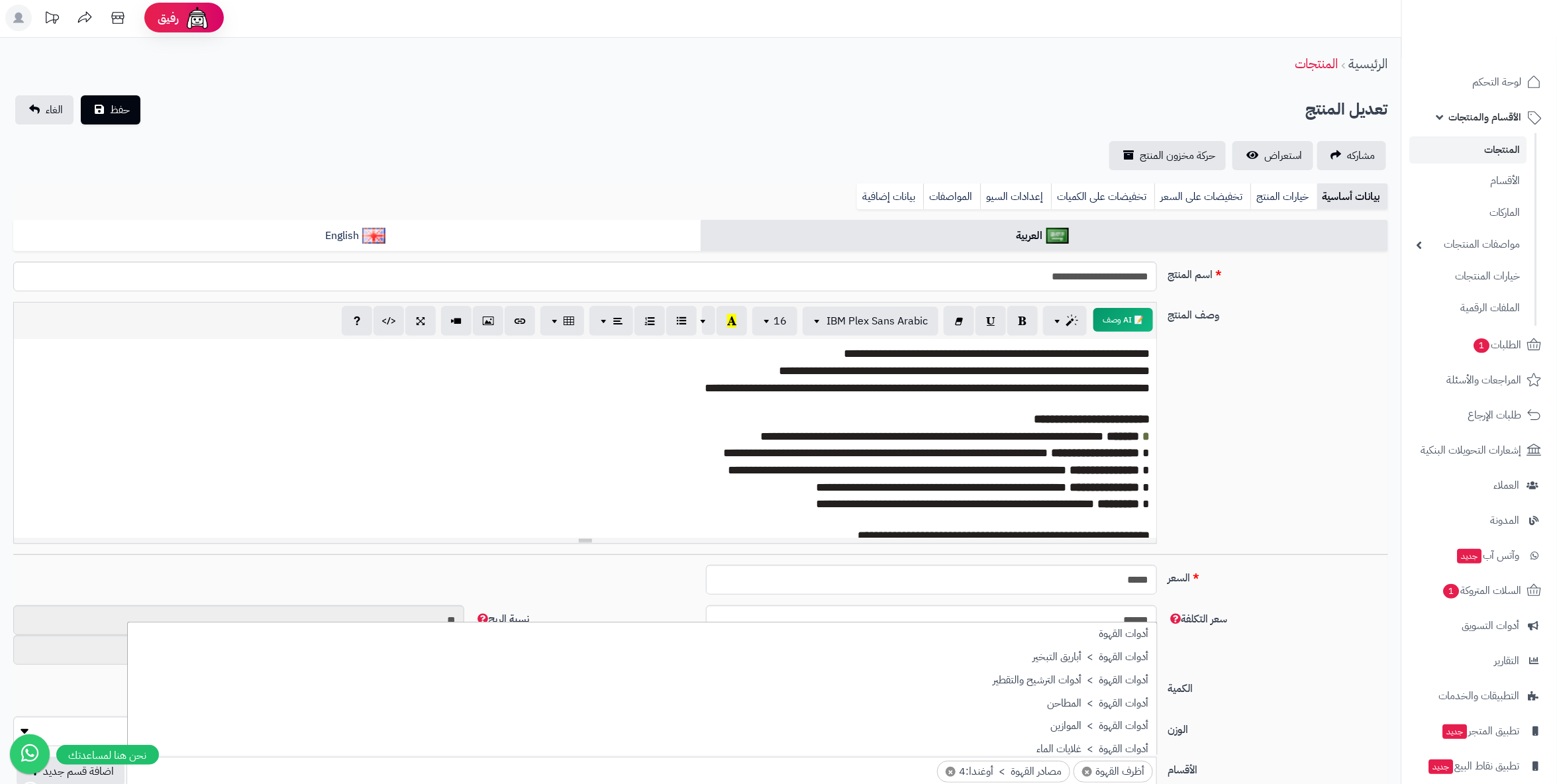
click at [1315, 350] on div "**********" at bounding box center [701, 428] width 1386 height 252
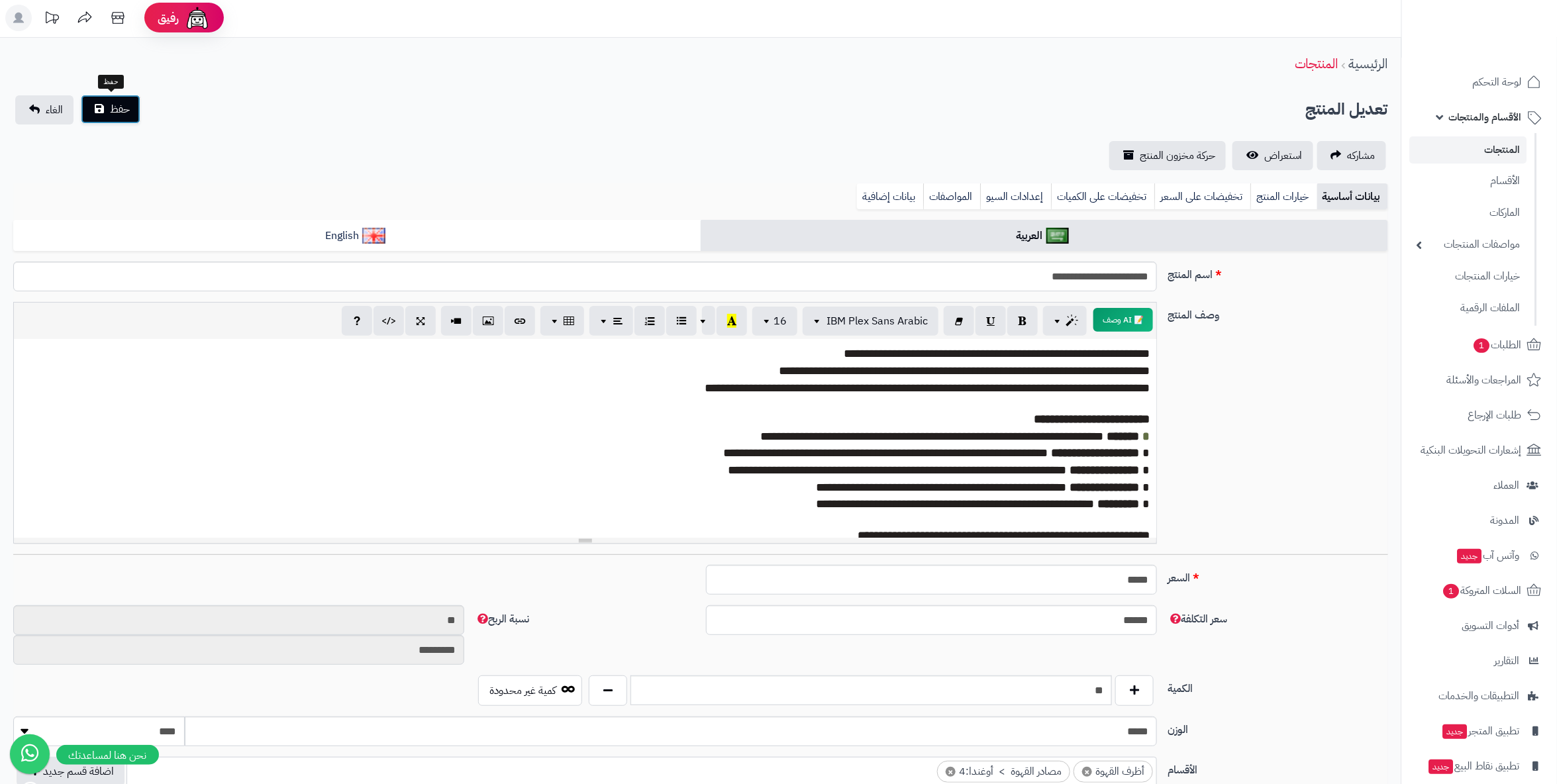
click at [127, 105] on span "حفظ" at bounding box center [119, 109] width 19 height 16
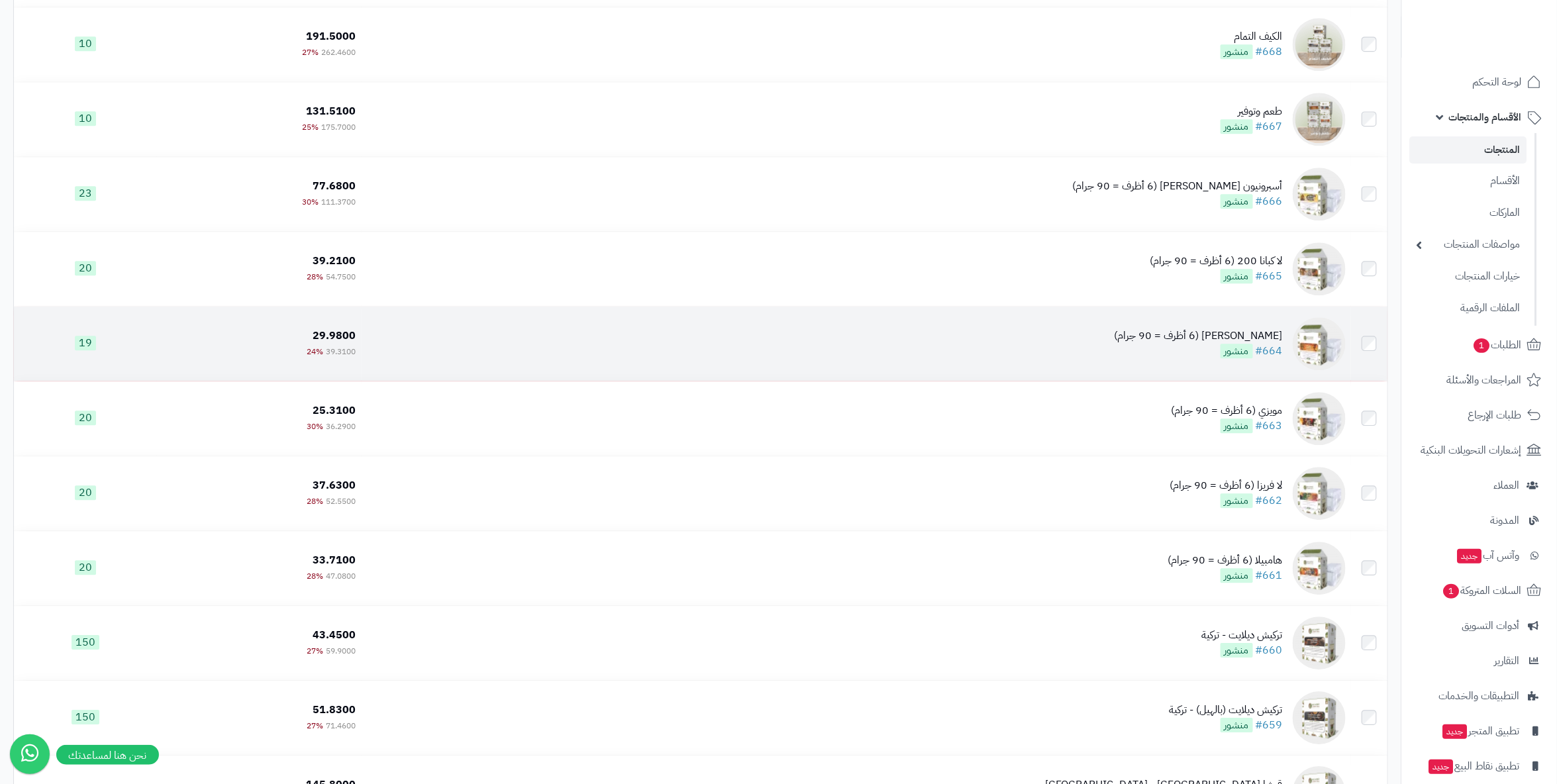
scroll to position [4266, 0]
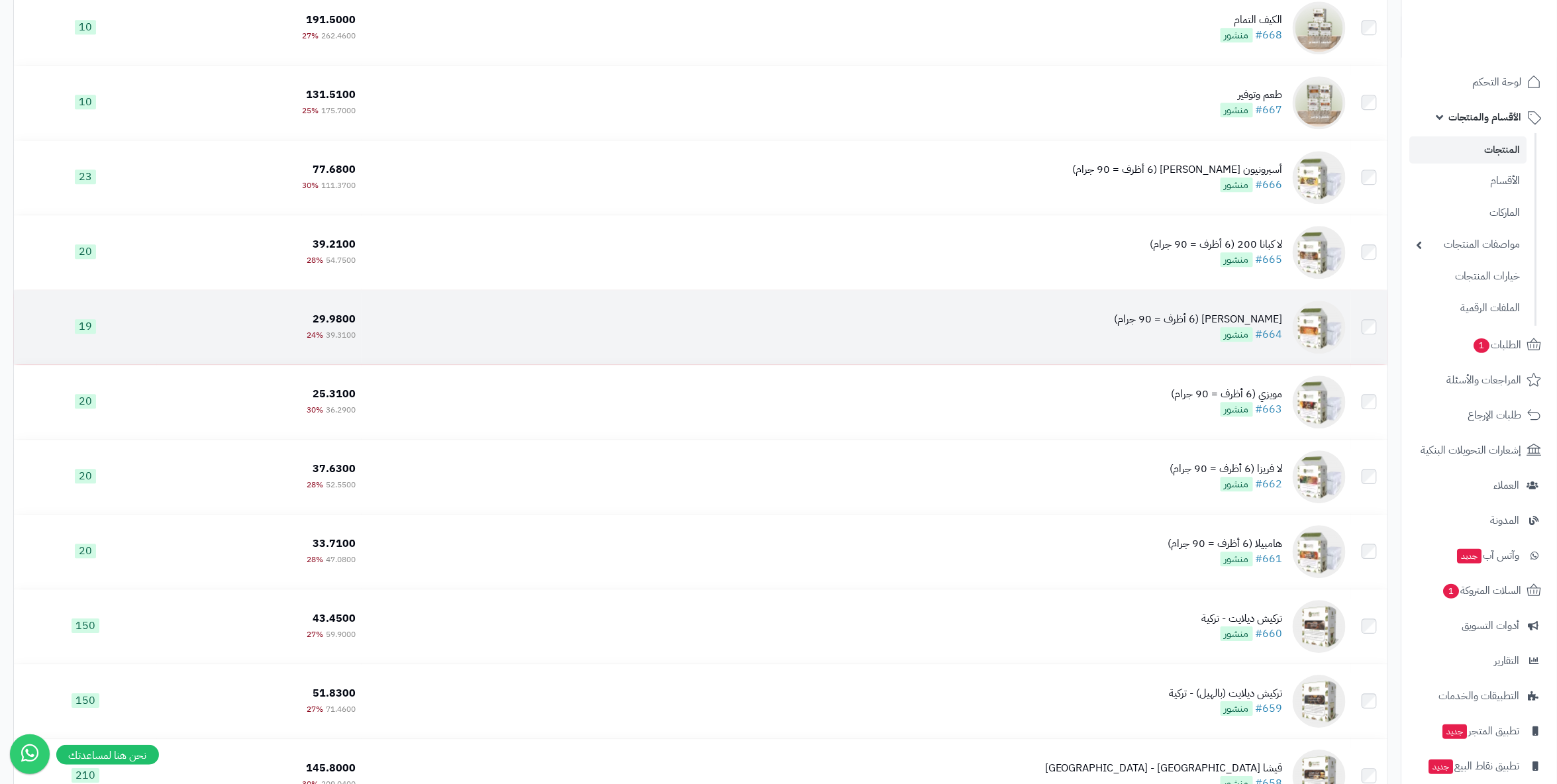
click at [1233, 321] on div "[PERSON_NAME] (6 أظرف = 90 جرام)" at bounding box center [1198, 320] width 168 height 15
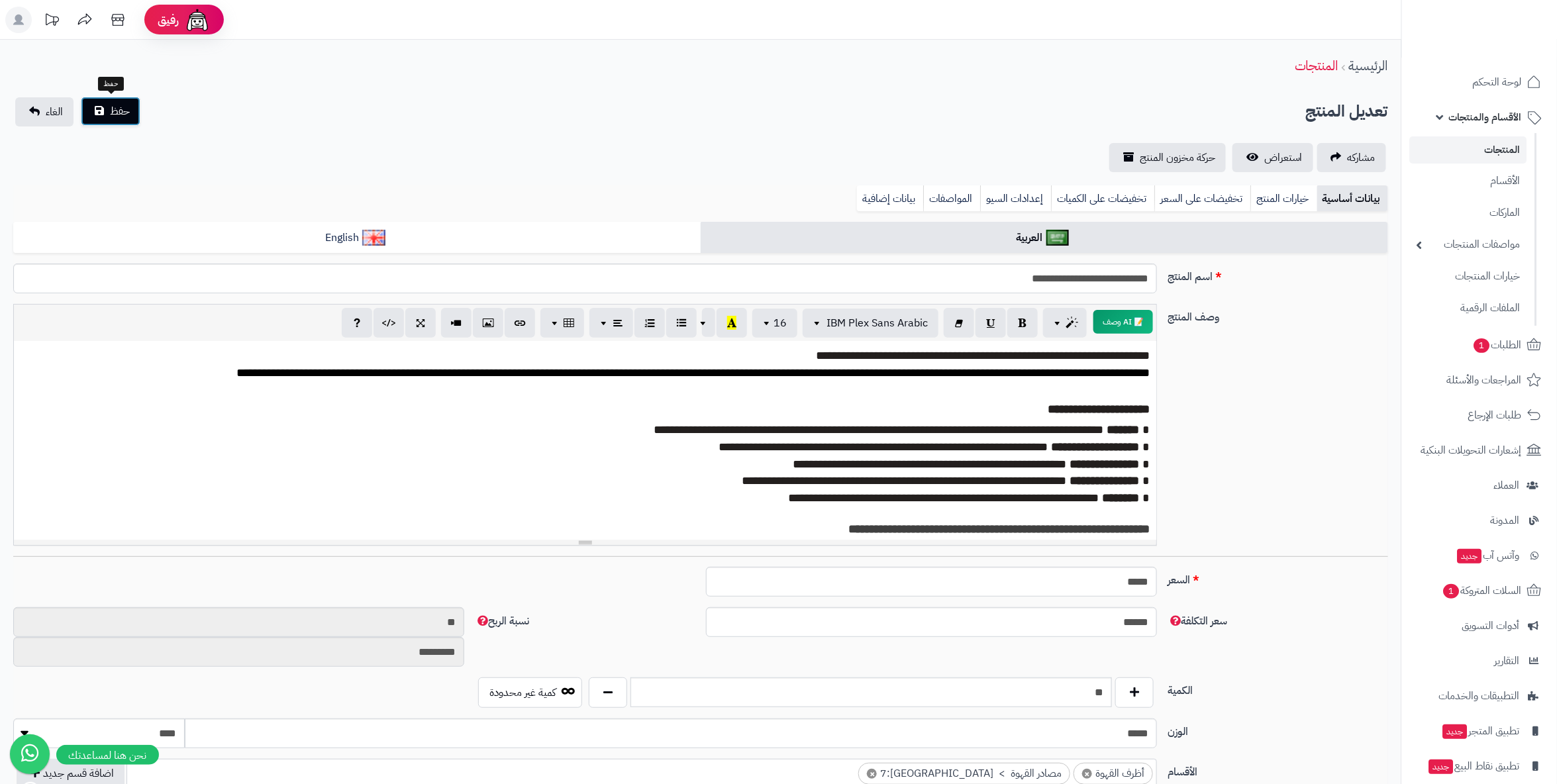
click at [120, 107] on span "حفظ" at bounding box center [119, 111] width 19 height 16
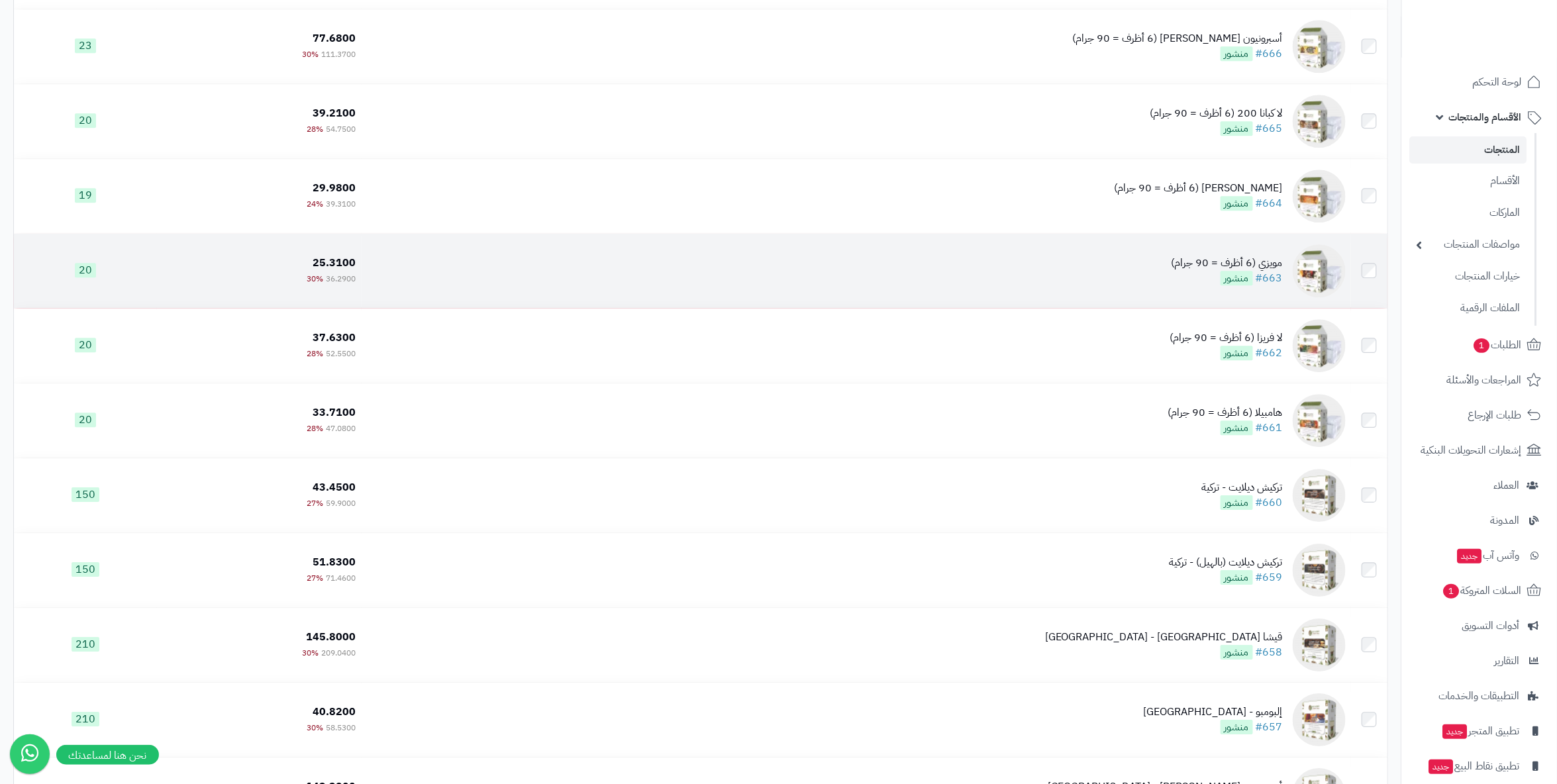
scroll to position [4487, 0]
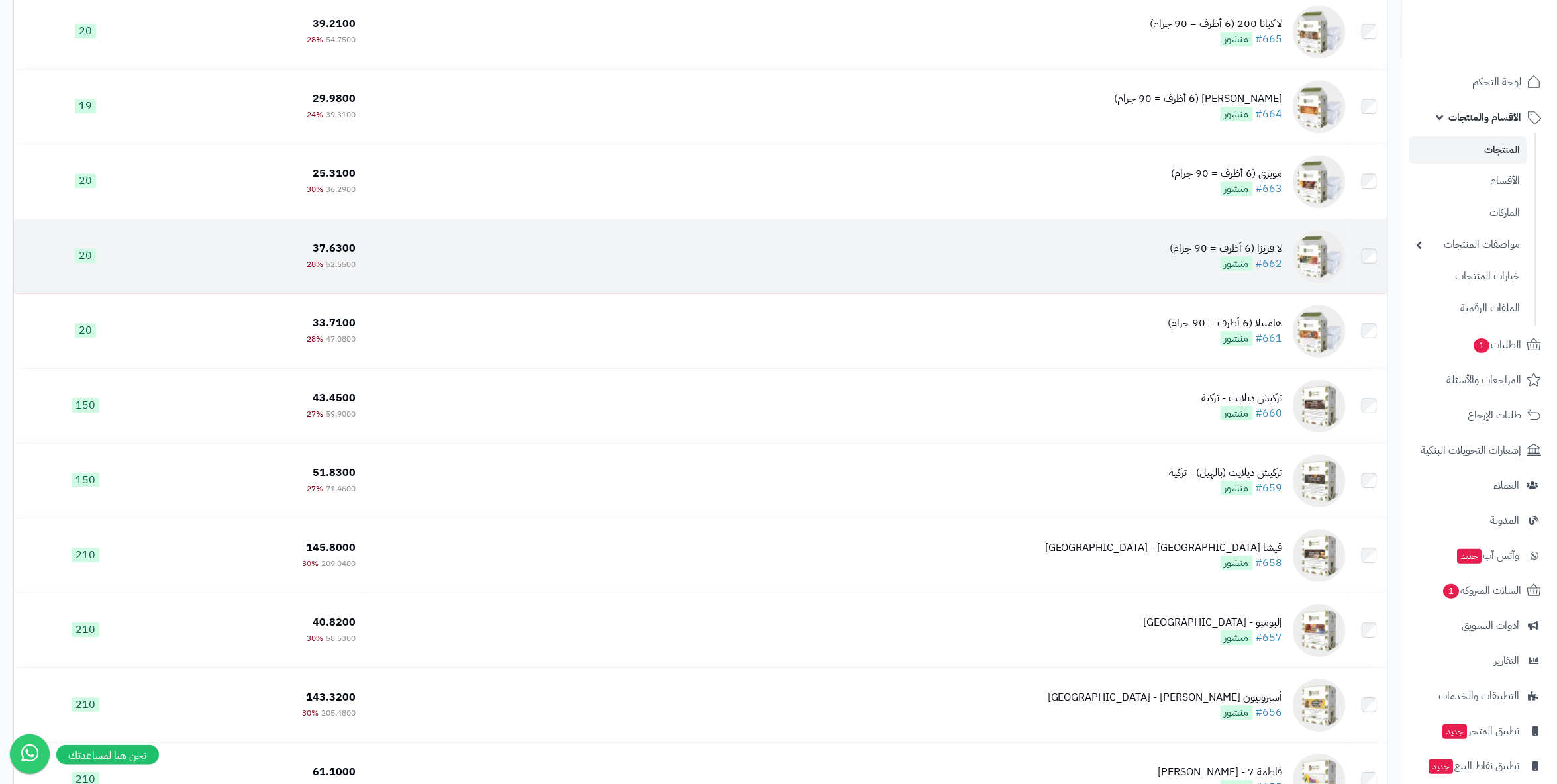
click at [1247, 251] on div "لا فريزا (6 أظرف = 90 جرام)" at bounding box center [1226, 249] width 113 height 15
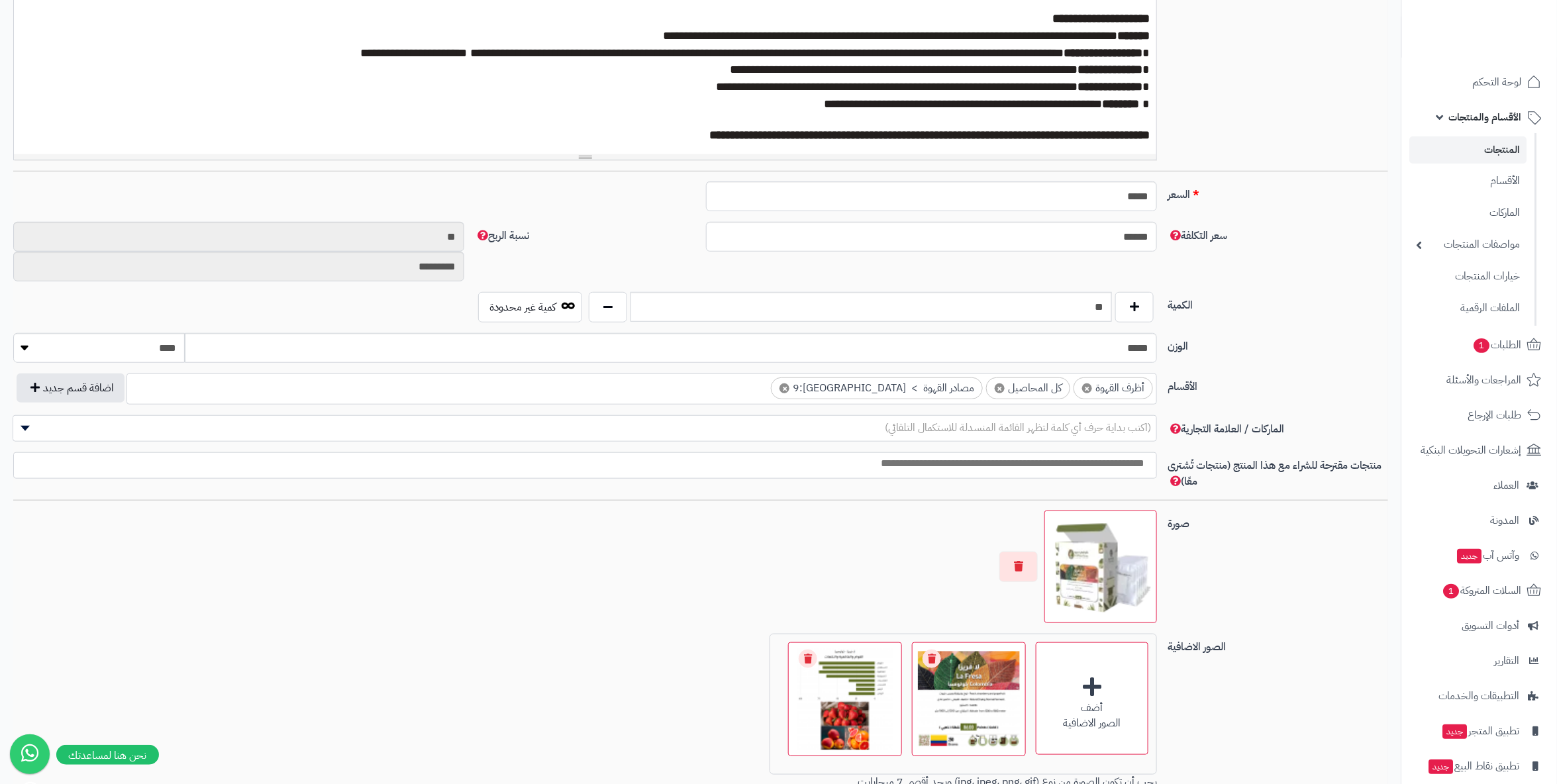
scroll to position [441, 0]
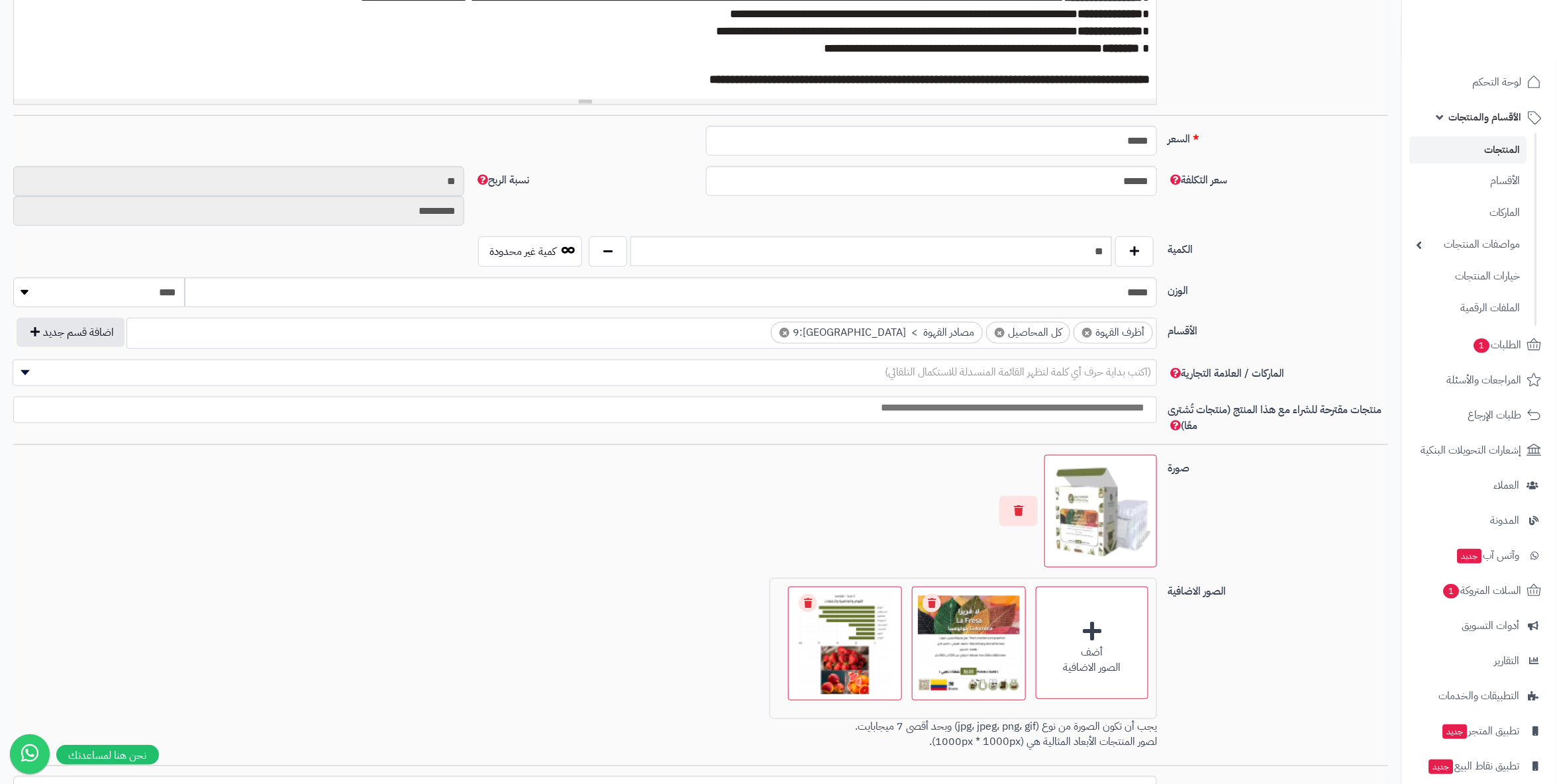
click at [1000, 331] on span "×" at bounding box center [1000, 332] width 10 height 10
click at [1296, 272] on div "الكمية ** كمية غير محدودة" at bounding box center [701, 256] width 1386 height 41
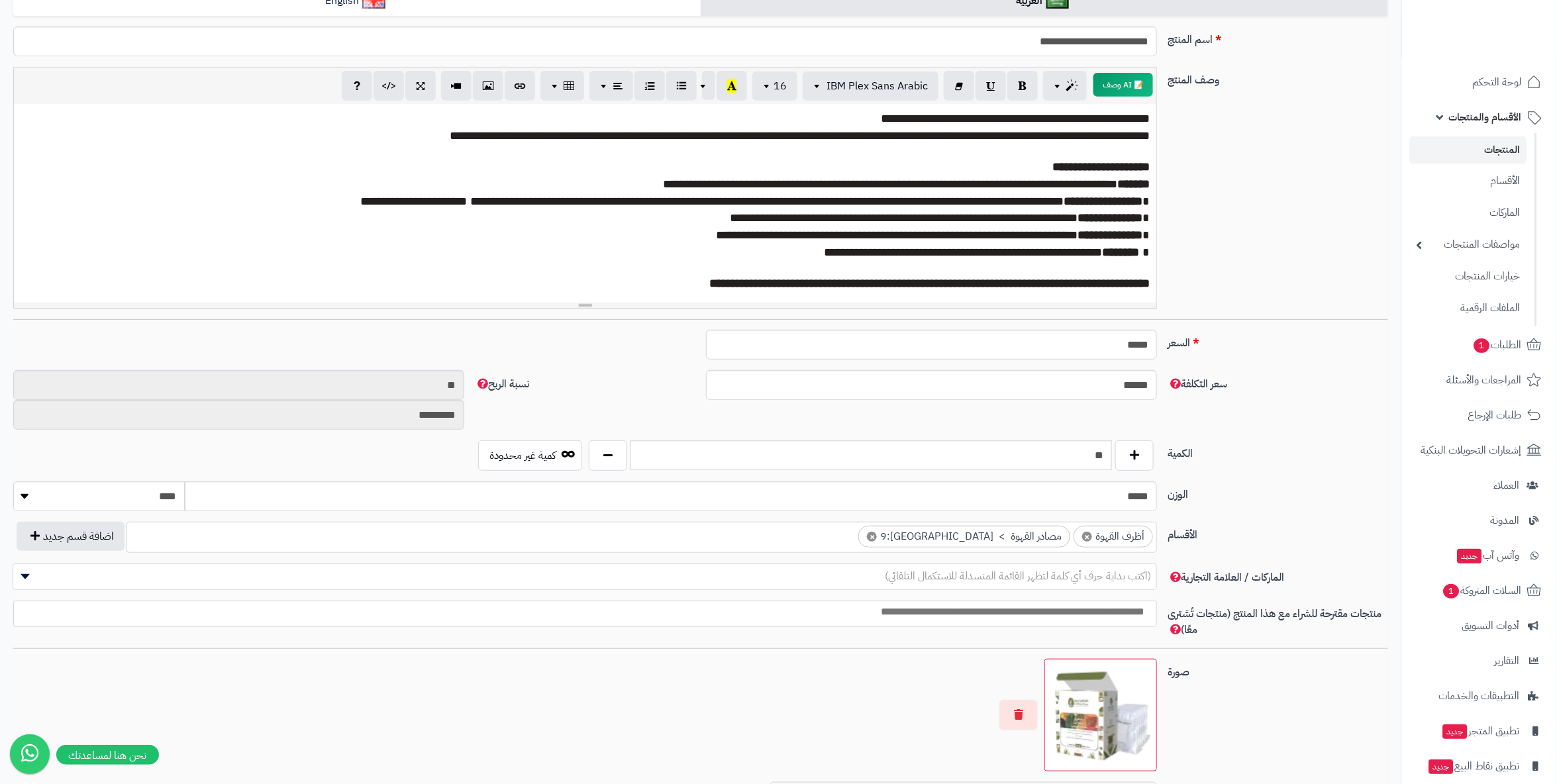
scroll to position [0, 0]
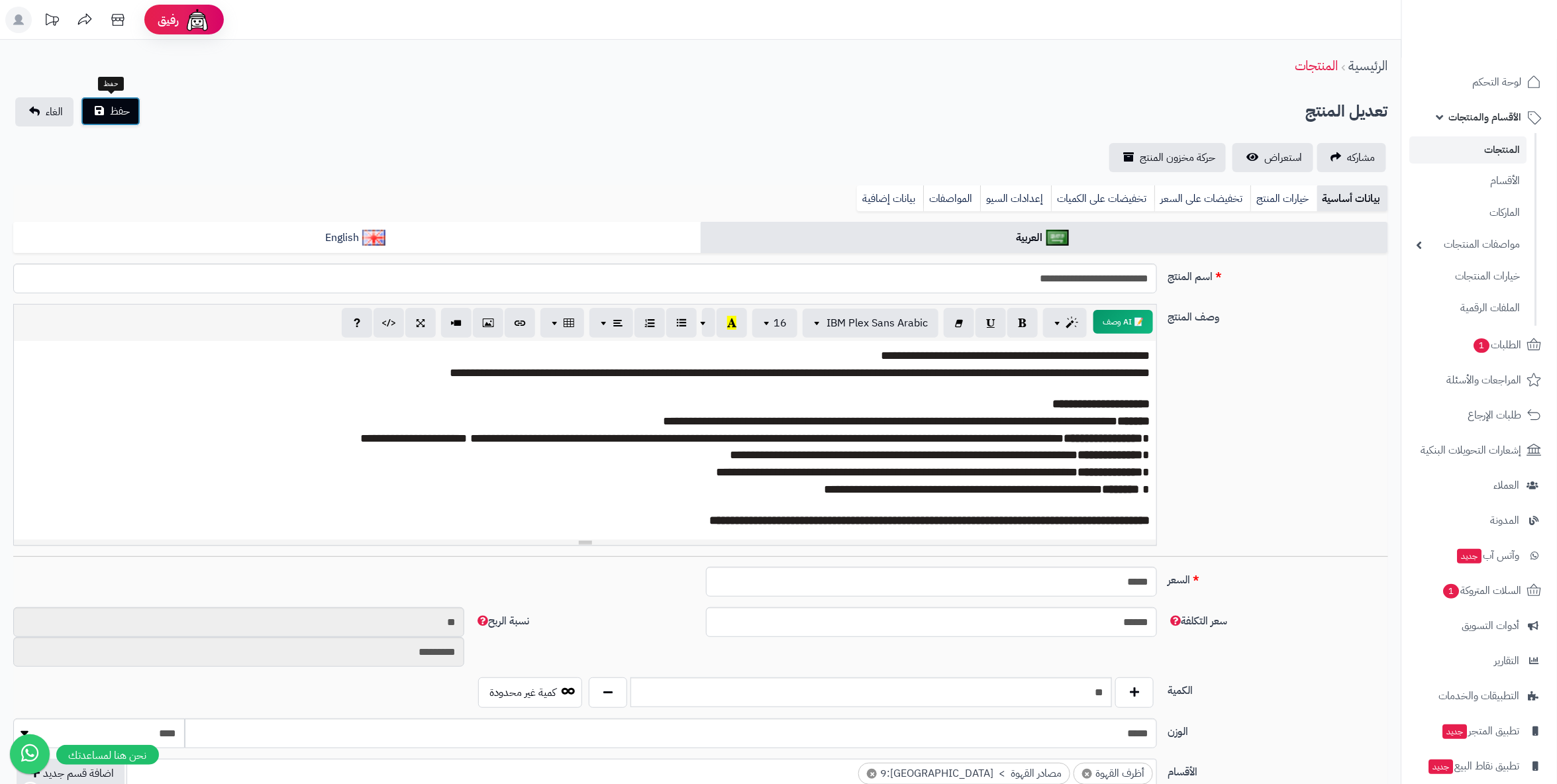
click at [118, 112] on span "حفظ" at bounding box center [119, 111] width 19 height 16
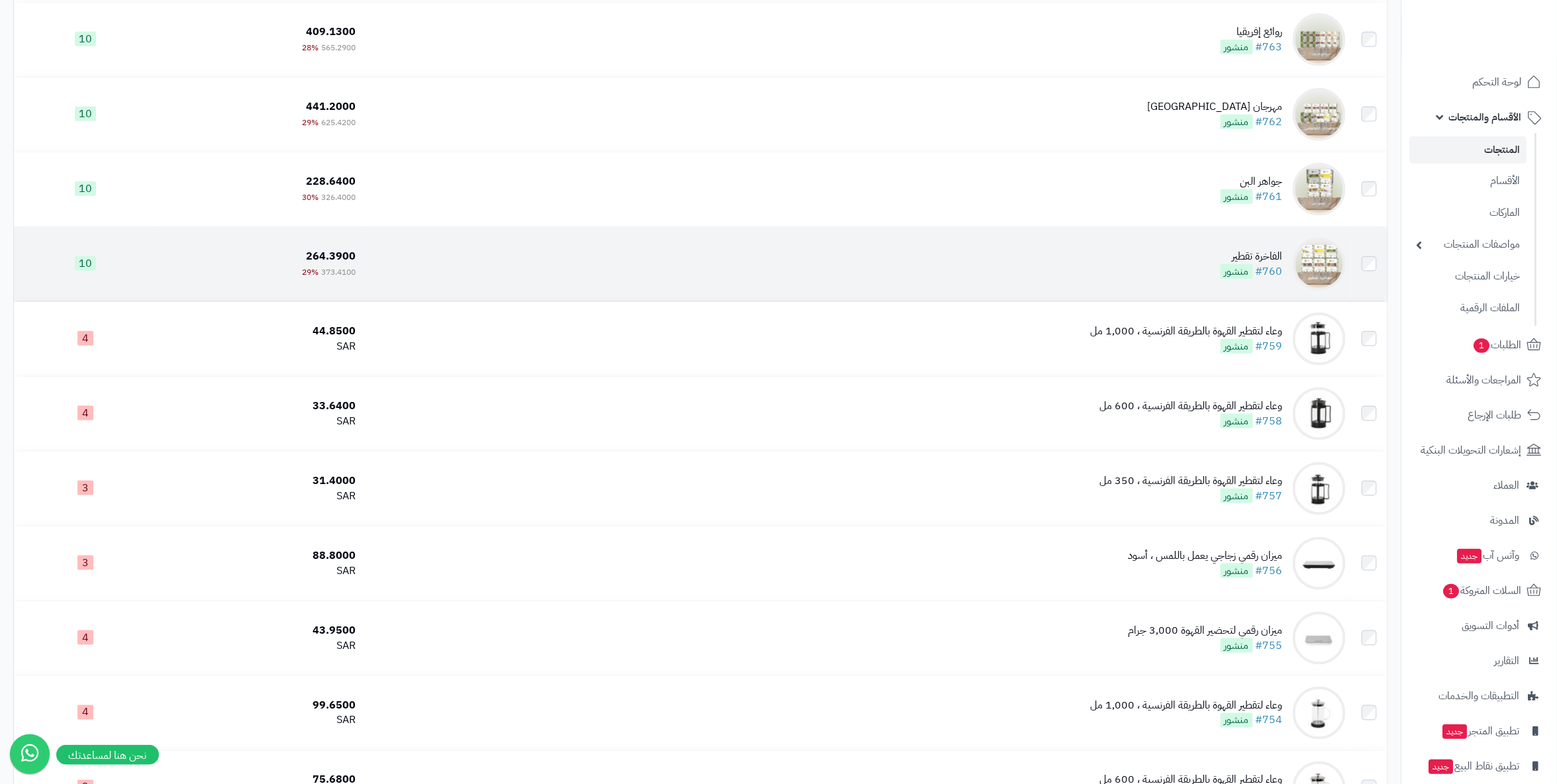
click at [762, 267] on td "الفاخرة تقطير #760 منشور" at bounding box center [856, 265] width 990 height 74
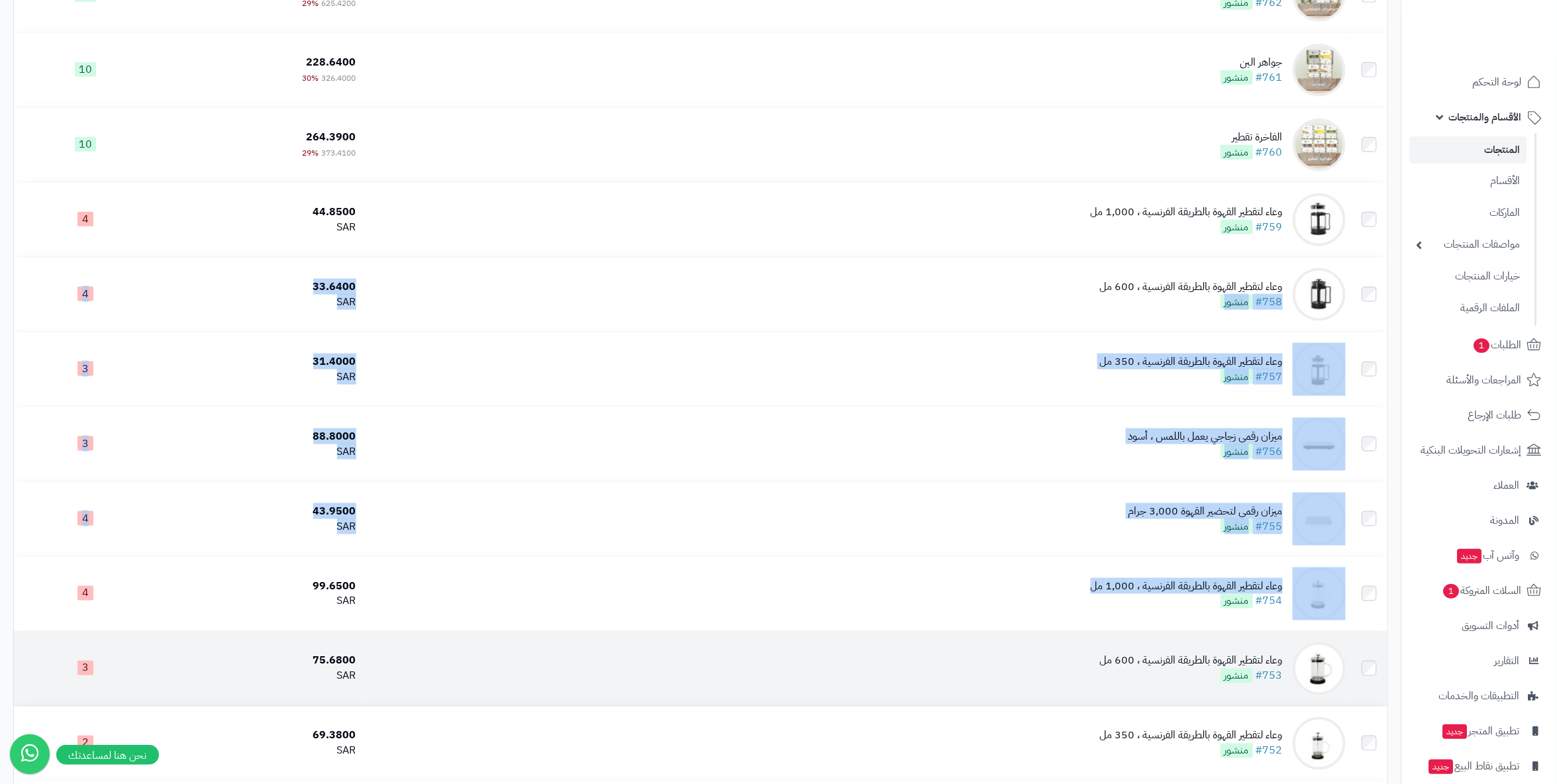
scroll to position [1081, 0]
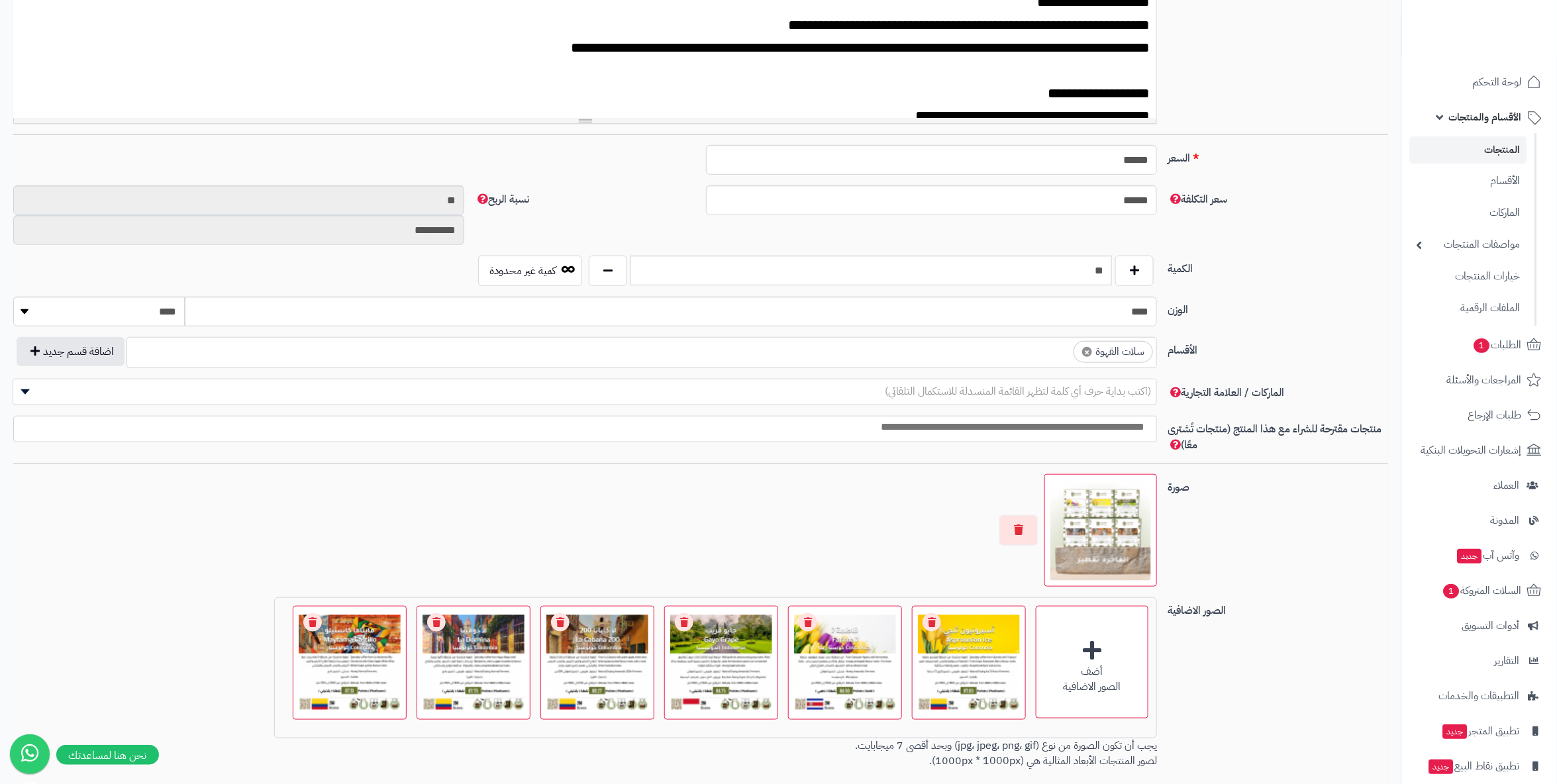
scroll to position [242, 0]
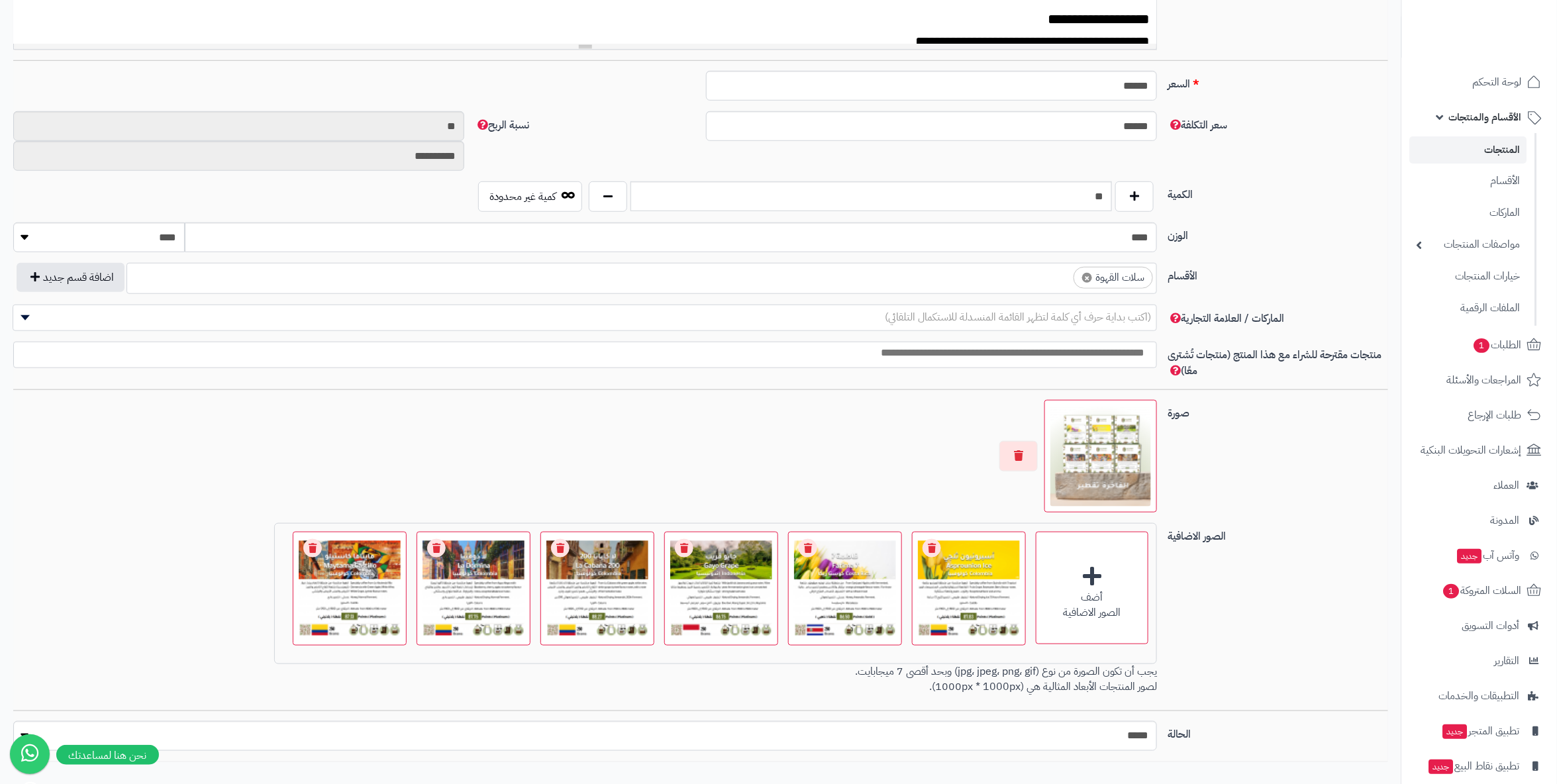
drag, startPoint x: 1266, startPoint y: 352, endPoint x: 1244, endPoint y: 319, distance: 39.7
click at [1255, 332] on div "**********" at bounding box center [701, 244] width 1375 height 1035
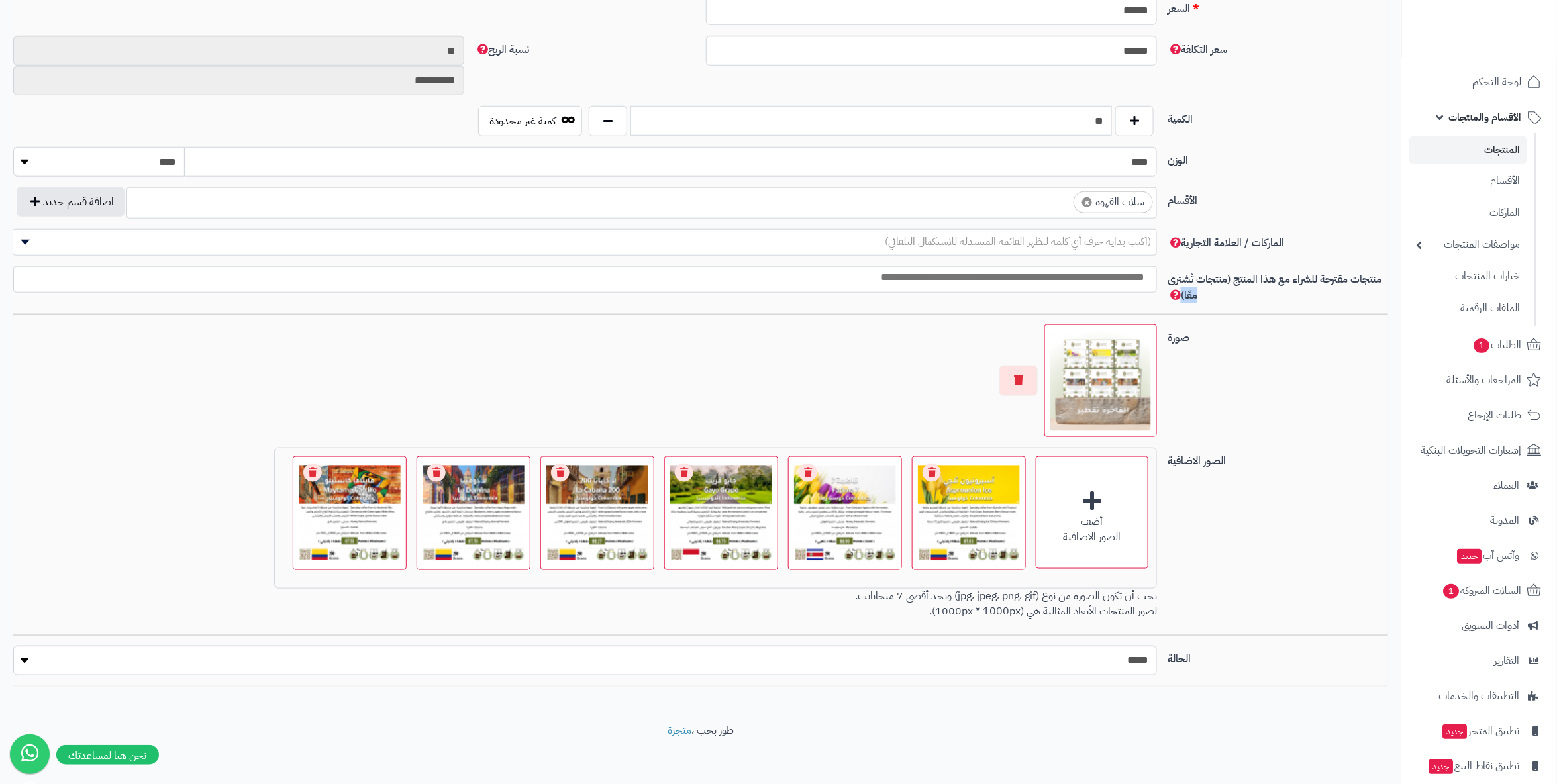
click at [1198, 314] on div at bounding box center [701, 314] width 1375 height 1
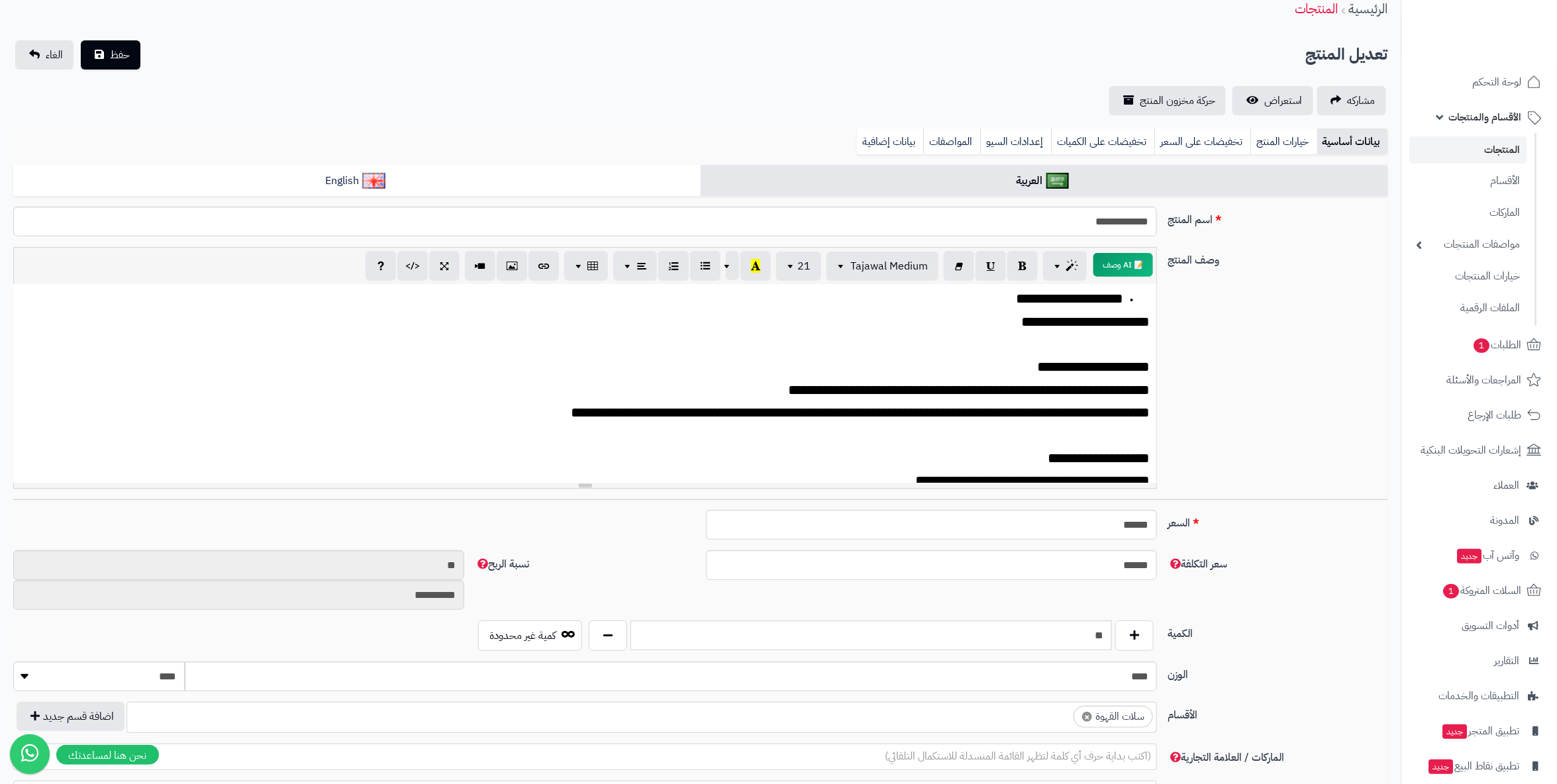
scroll to position [0, 0]
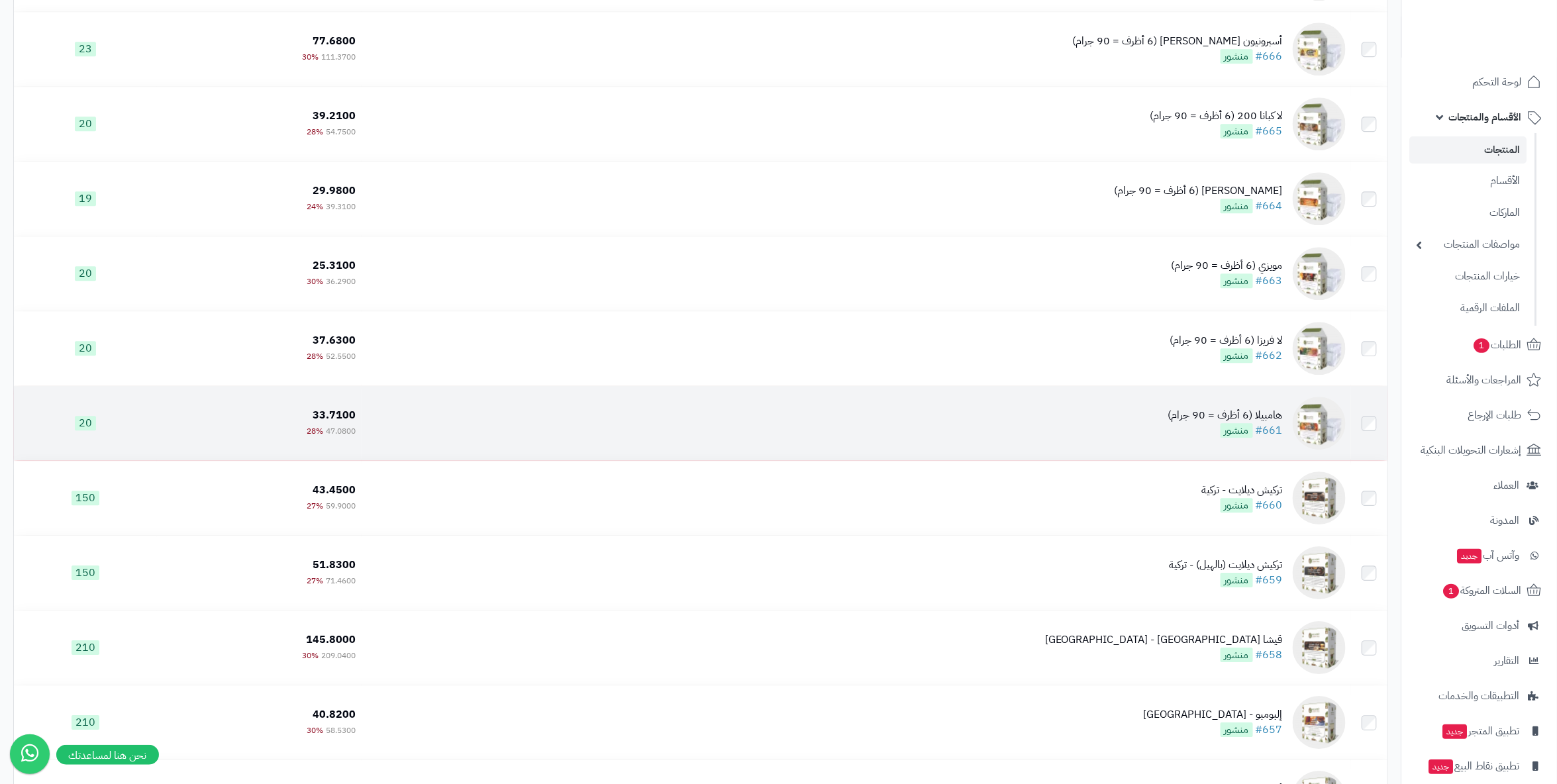
scroll to position [4370, 0]
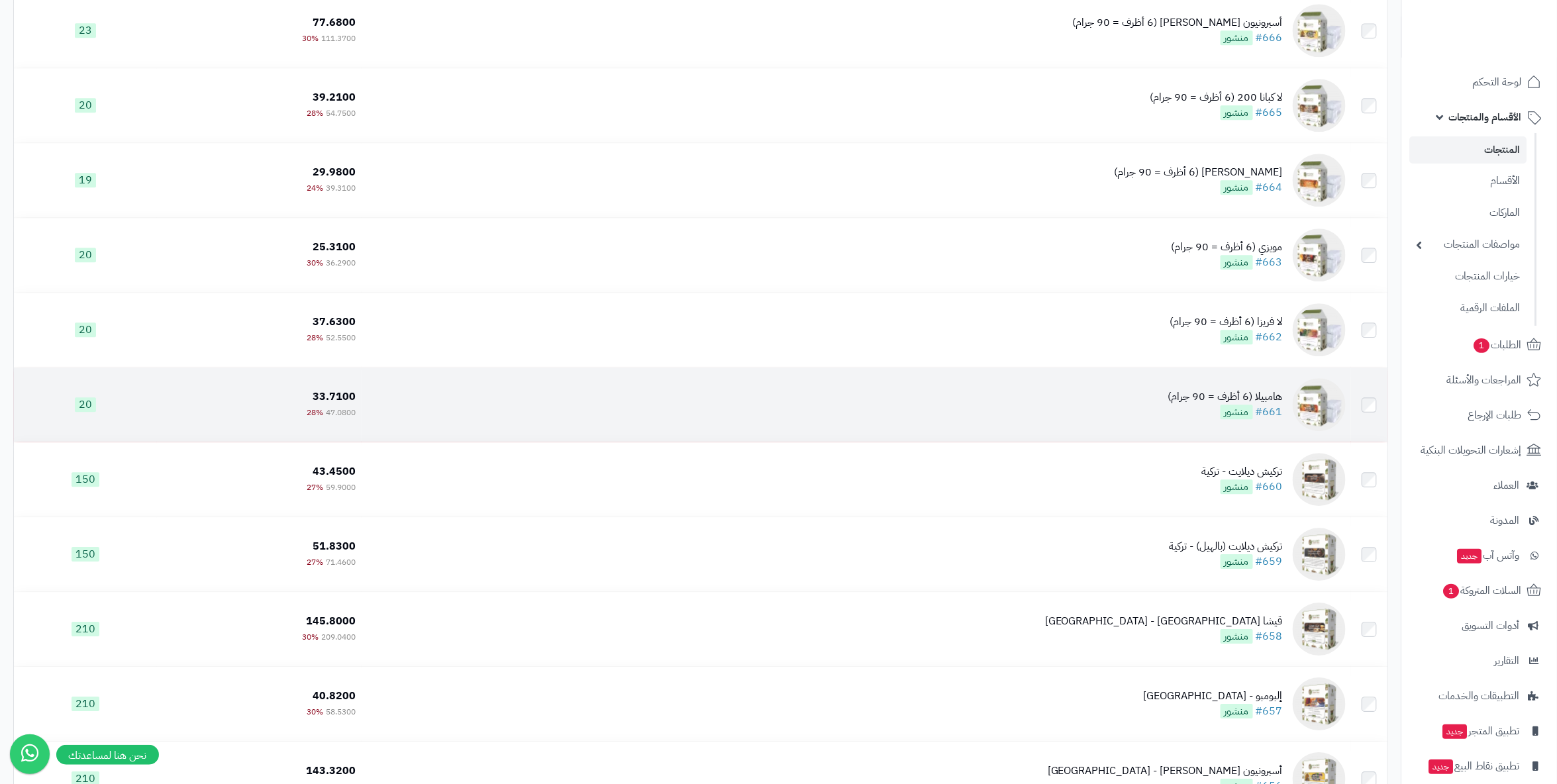
click at [1240, 401] on div "هامبيلا (6 أظرف = 90 جرام)" at bounding box center [1225, 397] width 114 height 15
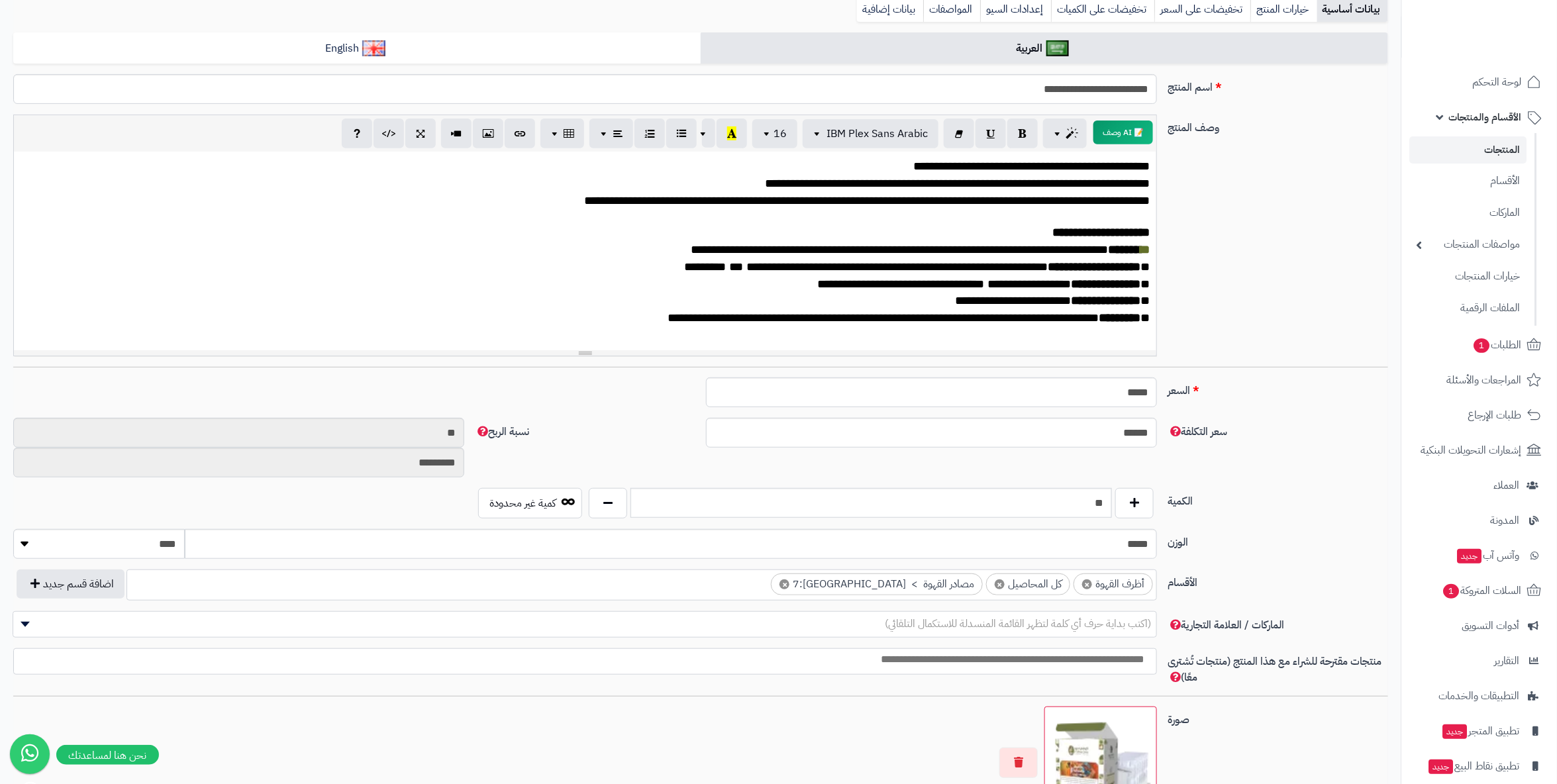
scroll to position [221, 0]
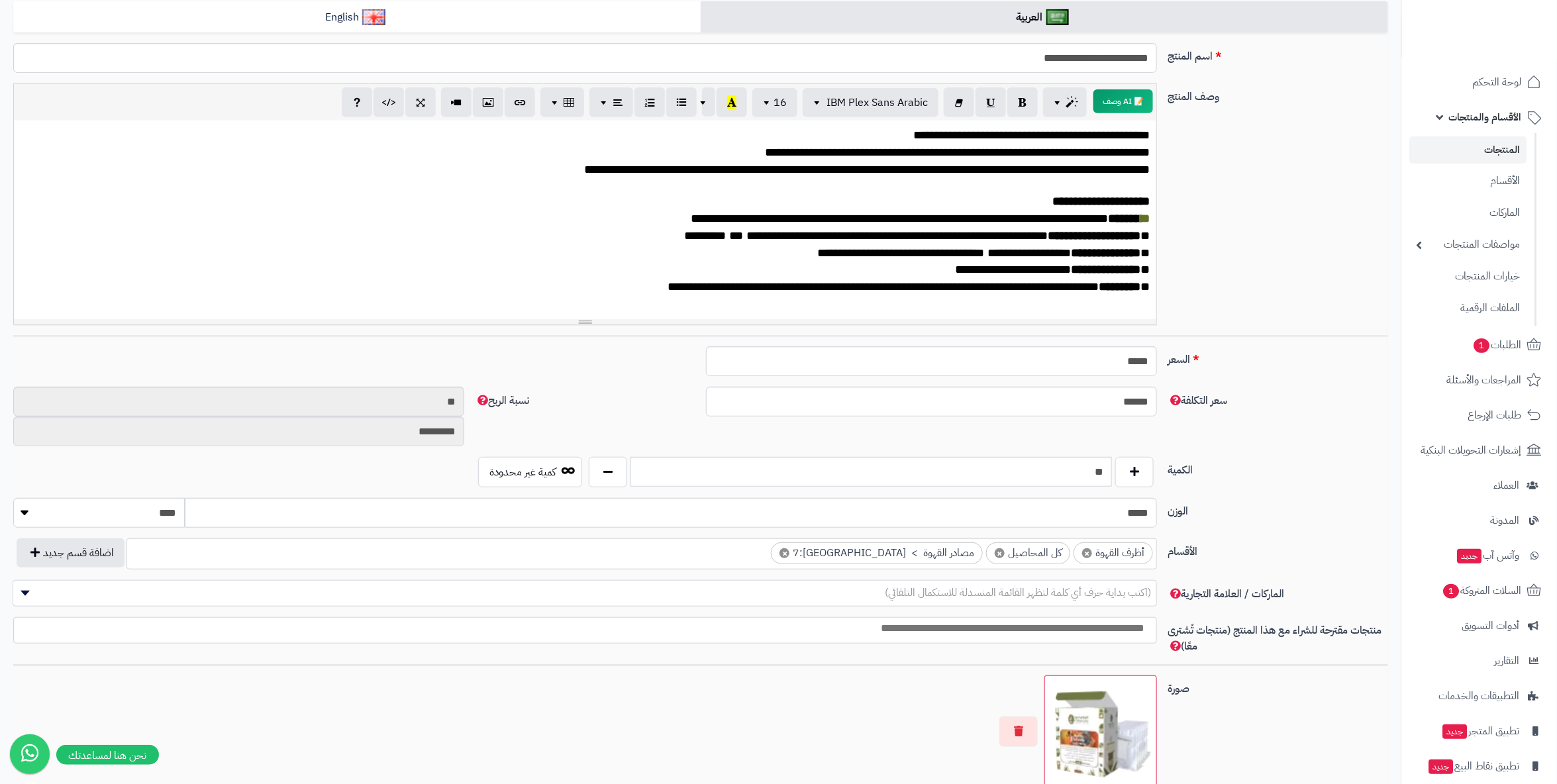
click at [999, 552] on span "×" at bounding box center [1000, 553] width 10 height 10
click at [1313, 371] on div "السعر ***** اختار الضريبة اولا لحساب السعر" at bounding box center [701, 366] width 1386 height 41
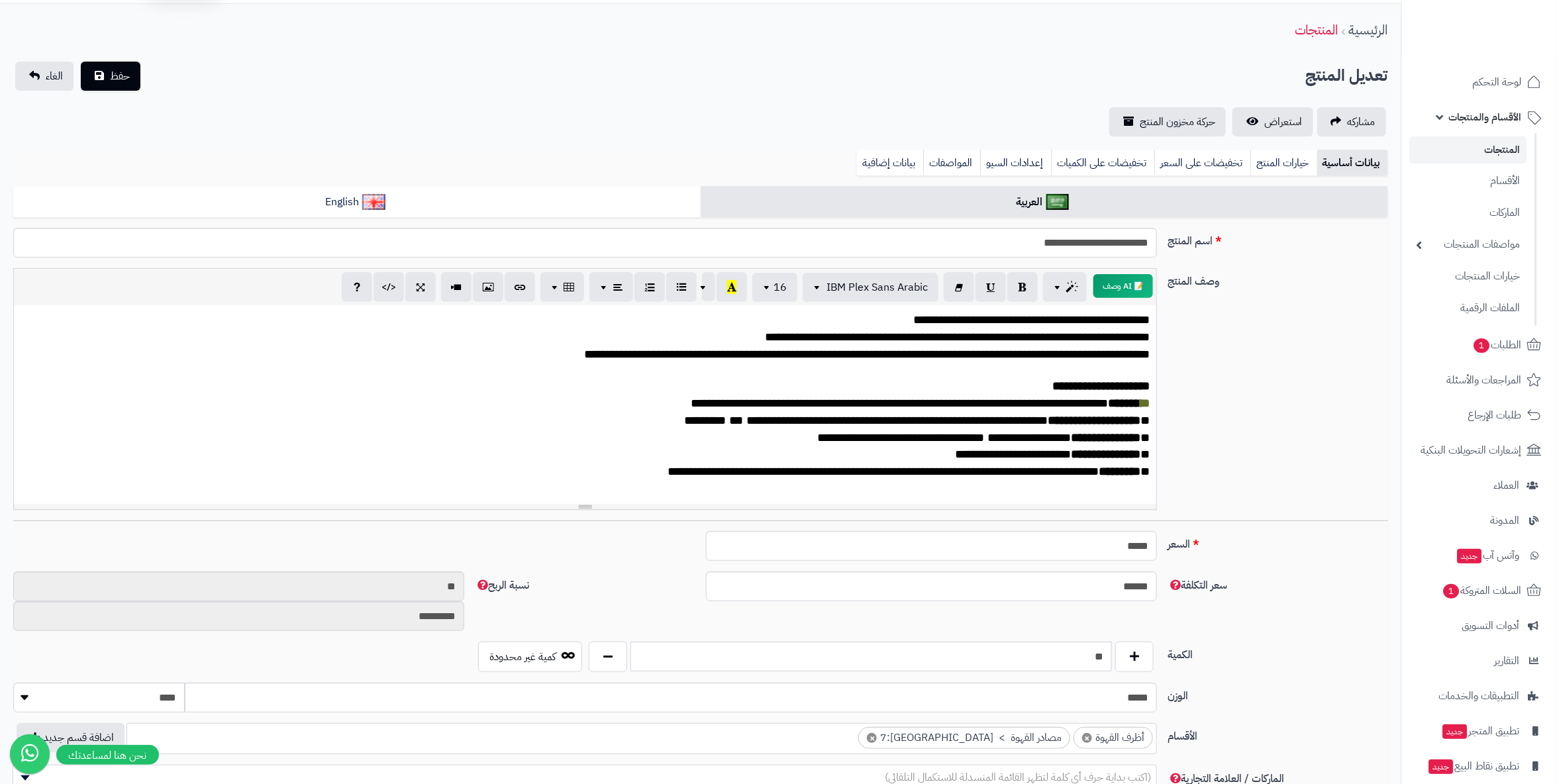
scroll to position [0, 0]
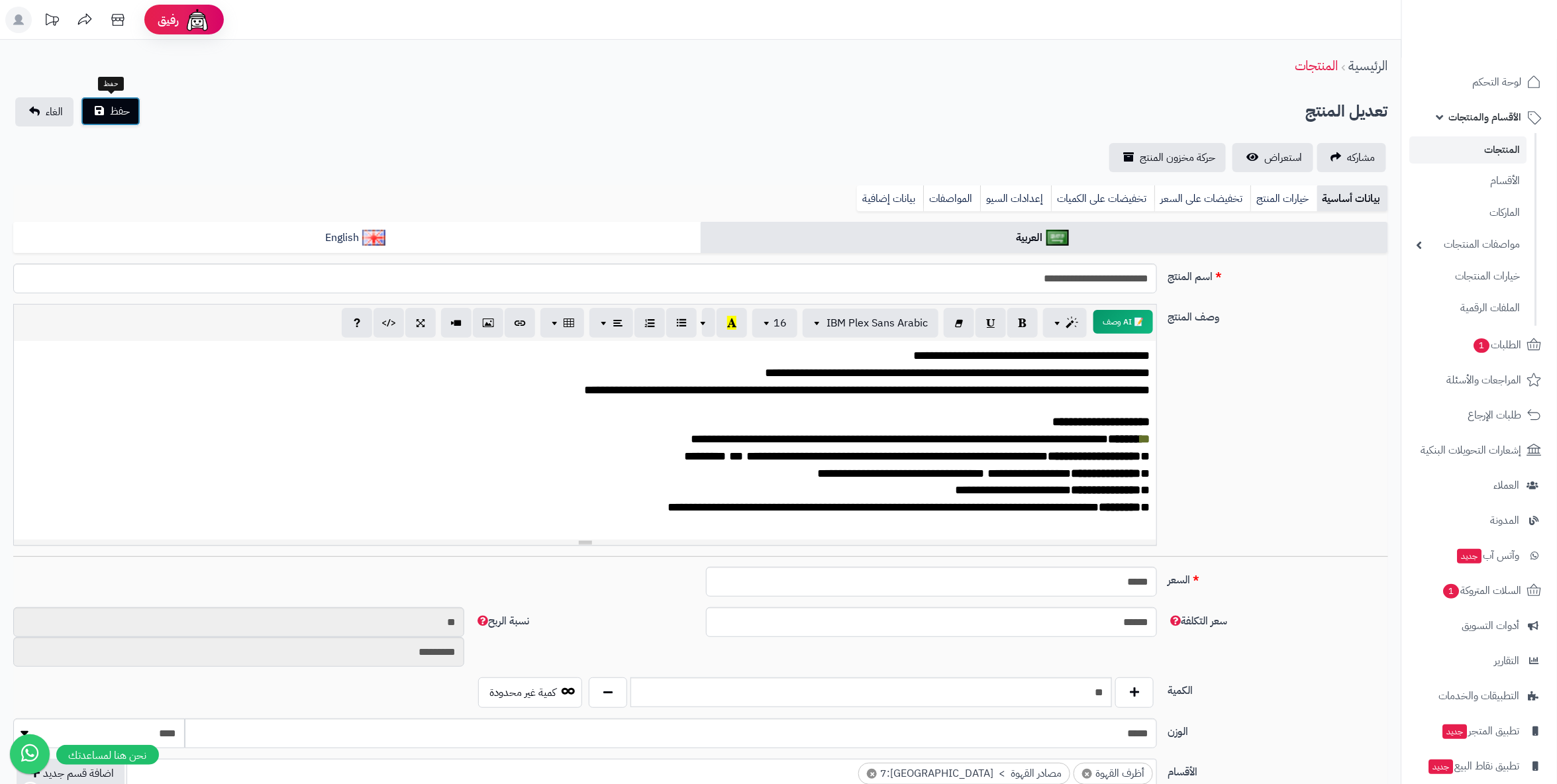
click at [116, 120] on button "حفظ" at bounding box center [111, 111] width 59 height 29
